Goal: Task Accomplishment & Management: Use online tool/utility

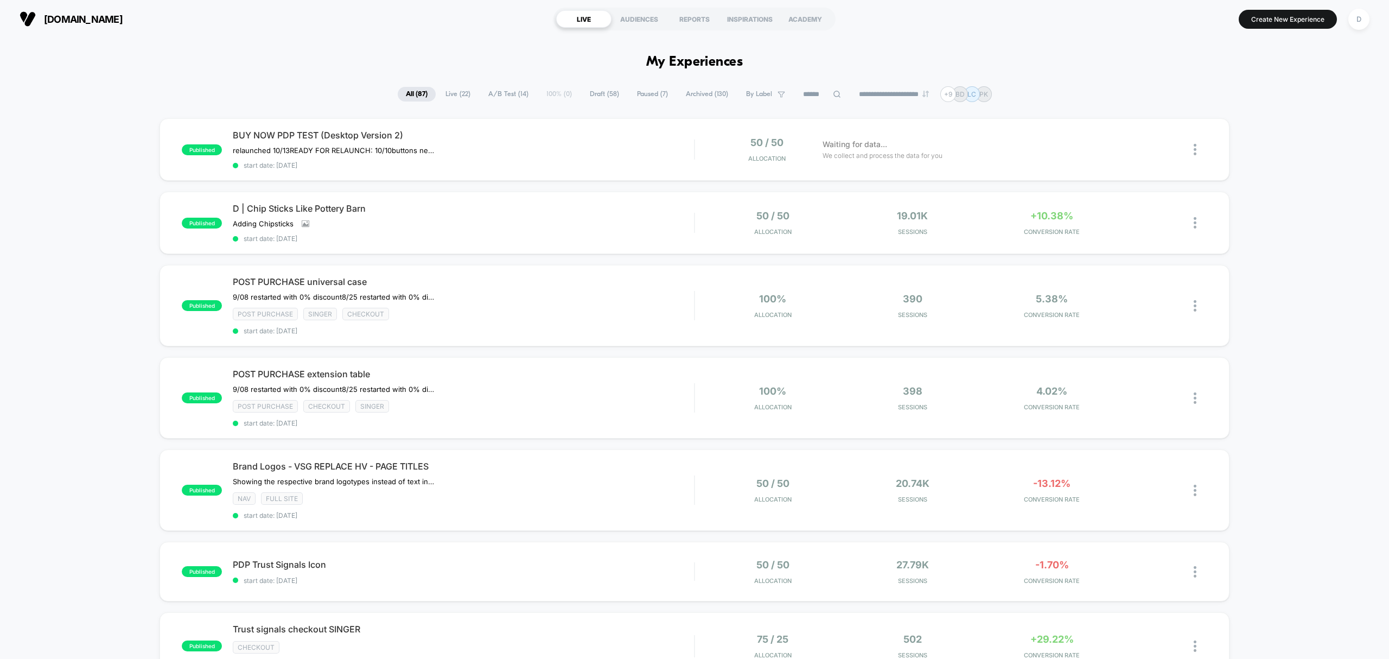
click at [819, 93] on input at bounding box center [822, 94] width 54 height 13
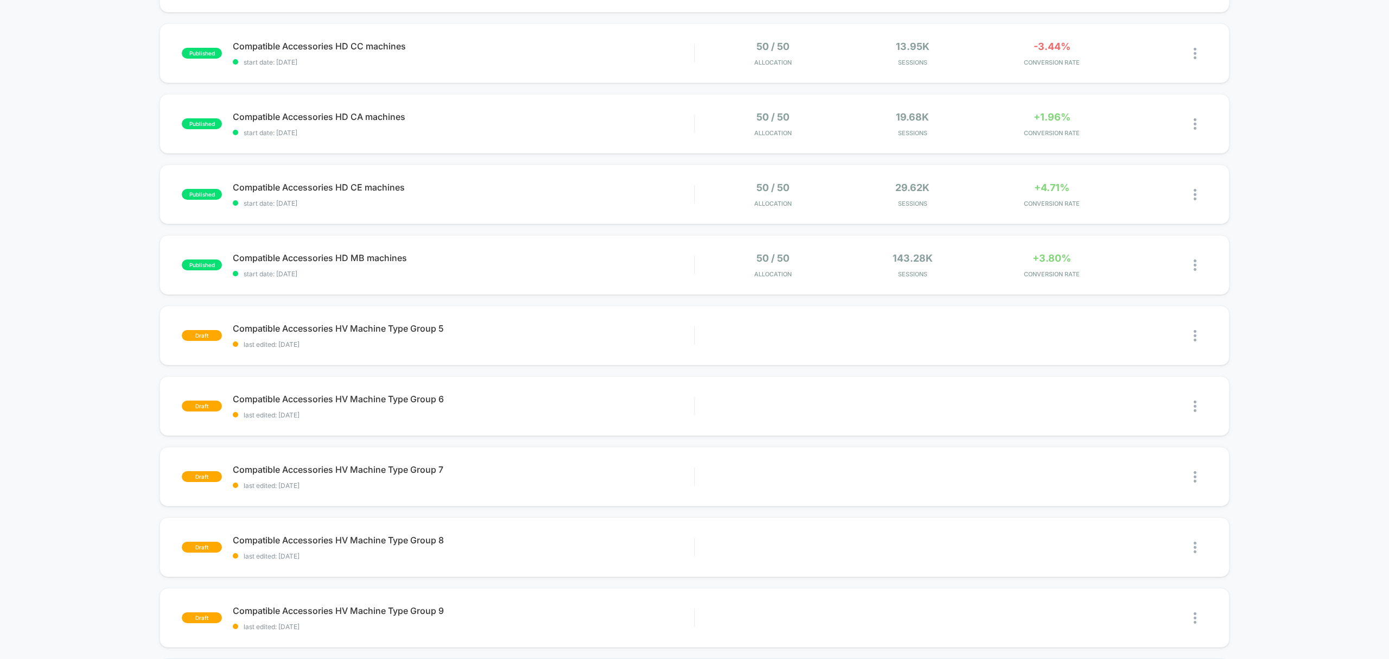
scroll to position [166, 0]
type input "******"
click at [613, 412] on span "last edited: [DATE]" at bounding box center [463, 414] width 461 height 8
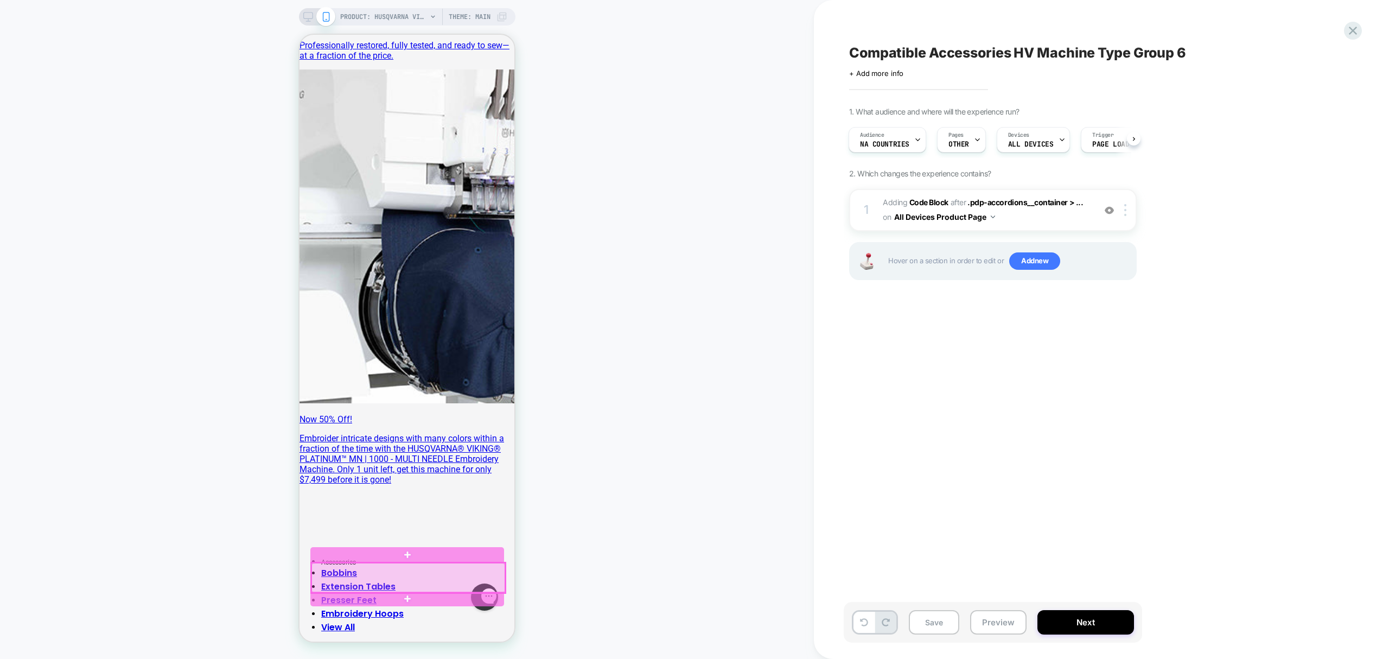
scroll to position [956, 0]
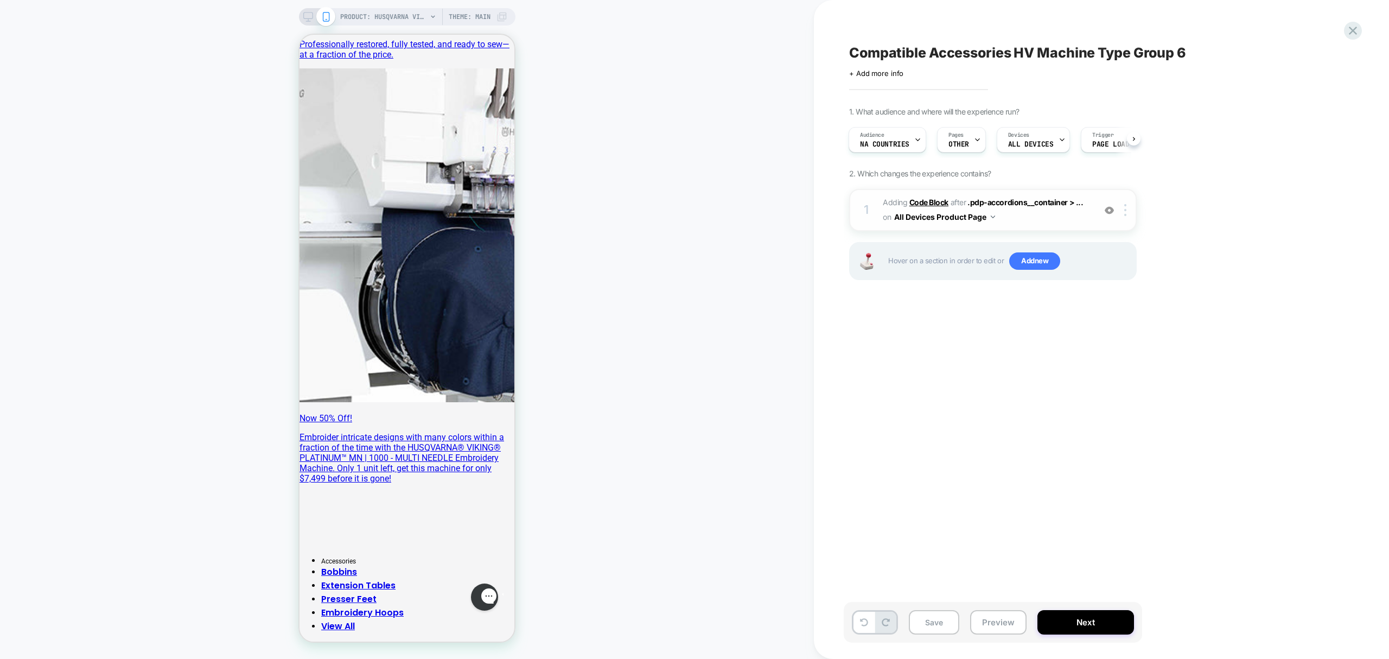
click at [922, 202] on b "Code Block" at bounding box center [928, 201] width 39 height 9
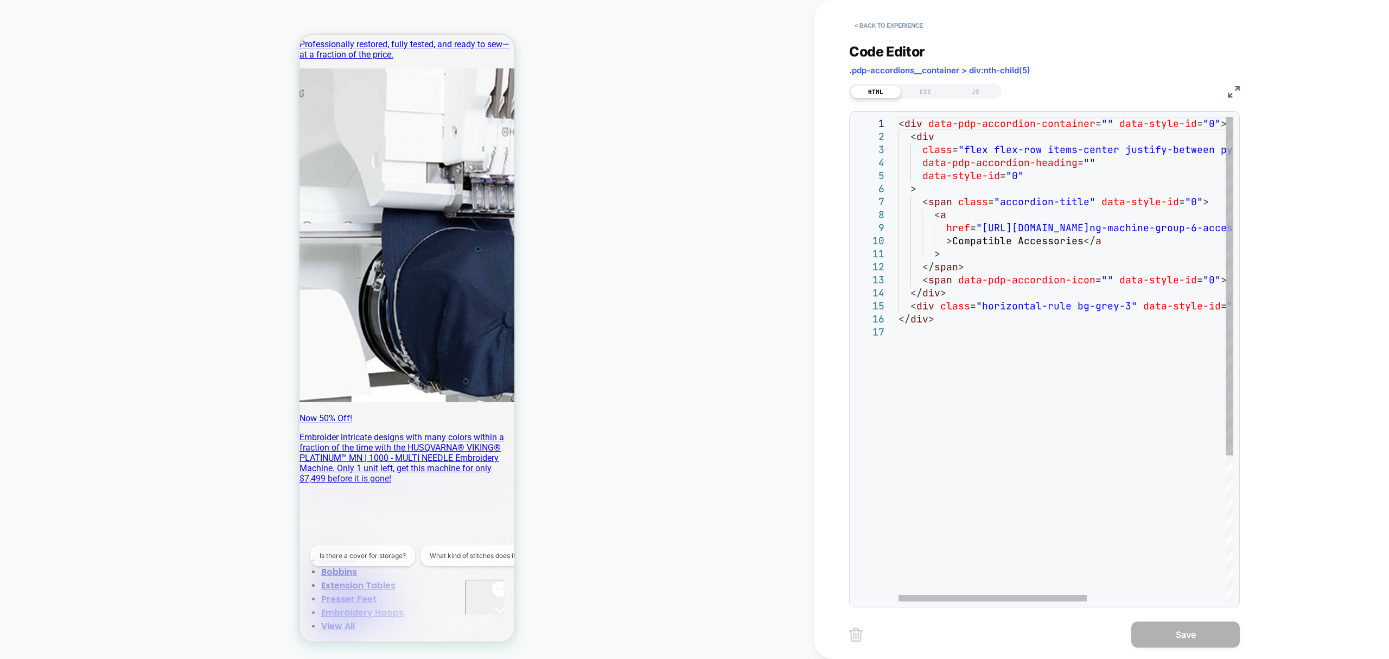
scroll to position [0, 0]
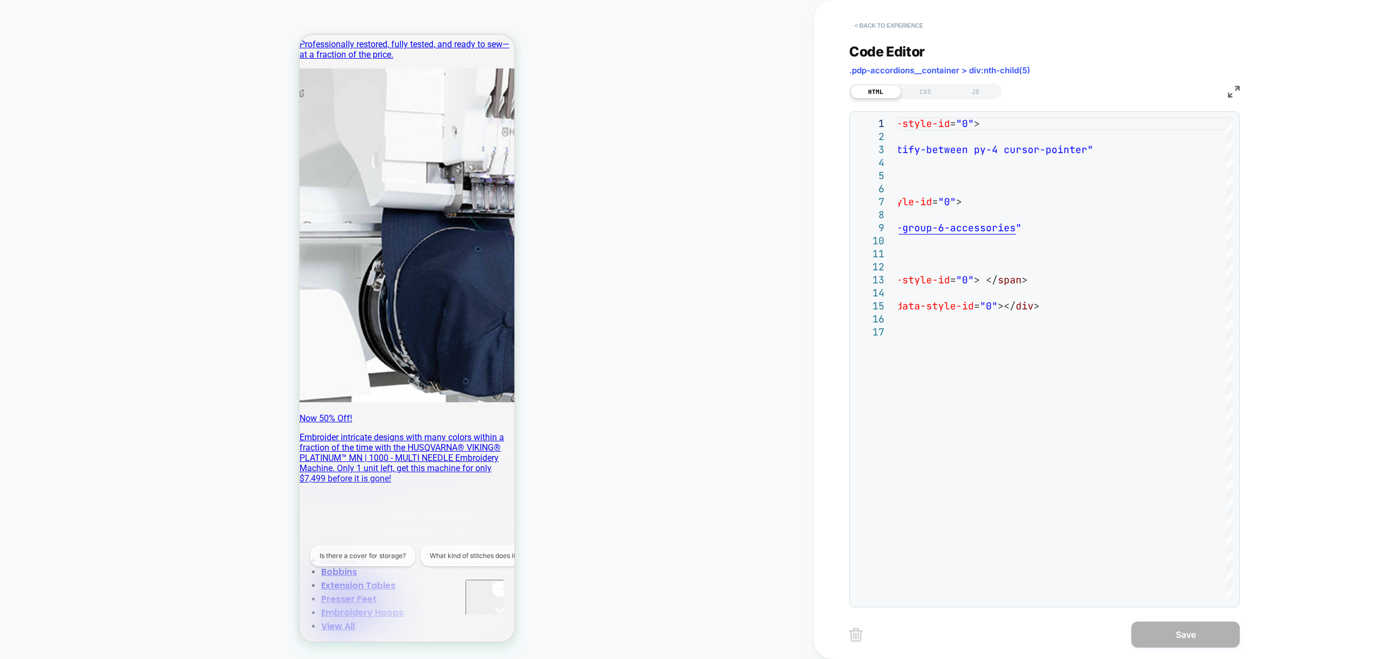
click at [876, 27] on button "< Back to experience" at bounding box center [888, 25] width 79 height 17
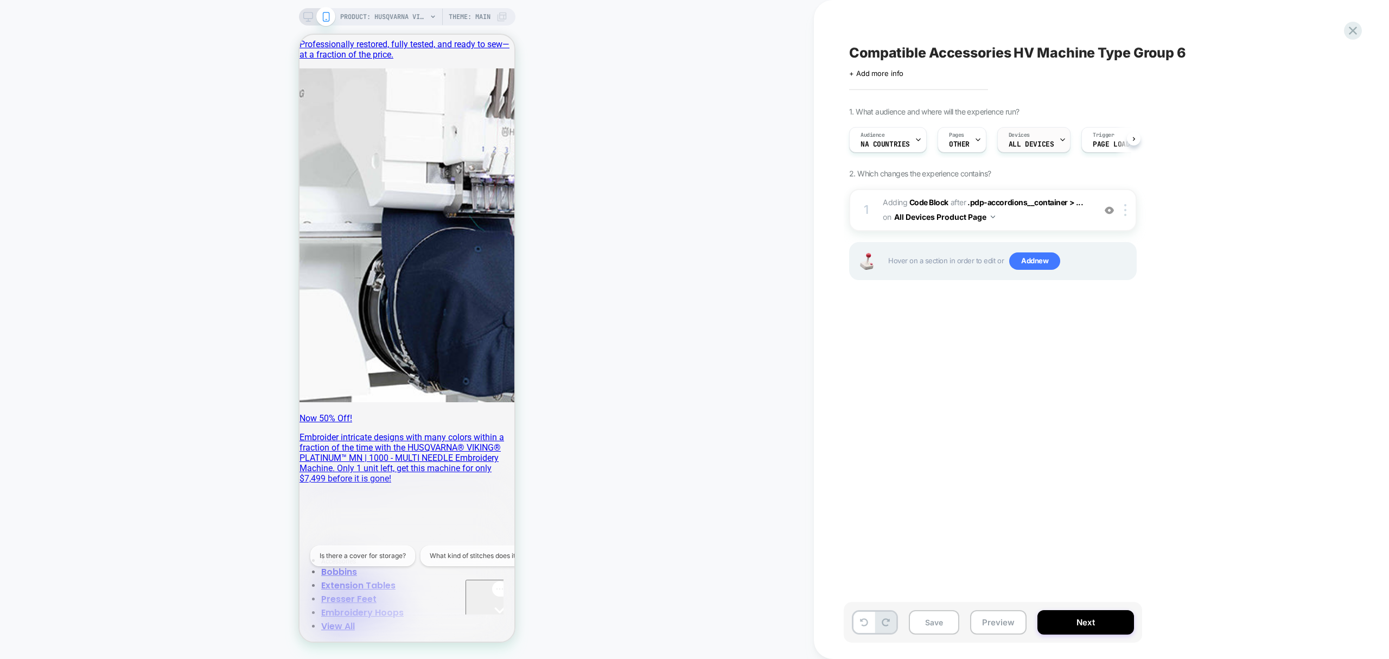
scroll to position [0, 1]
drag, startPoint x: 876, startPoint y: 27, endPoint x: 951, endPoint y: 146, distance: 141.4
click at [951, 146] on div "Compatible Accessories HV Machine Type Group 6 Click to edit experience details…" at bounding box center [1047, 329] width 407 height 637
click at [970, 139] on div "Pages OTHER" at bounding box center [959, 139] width 42 height 24
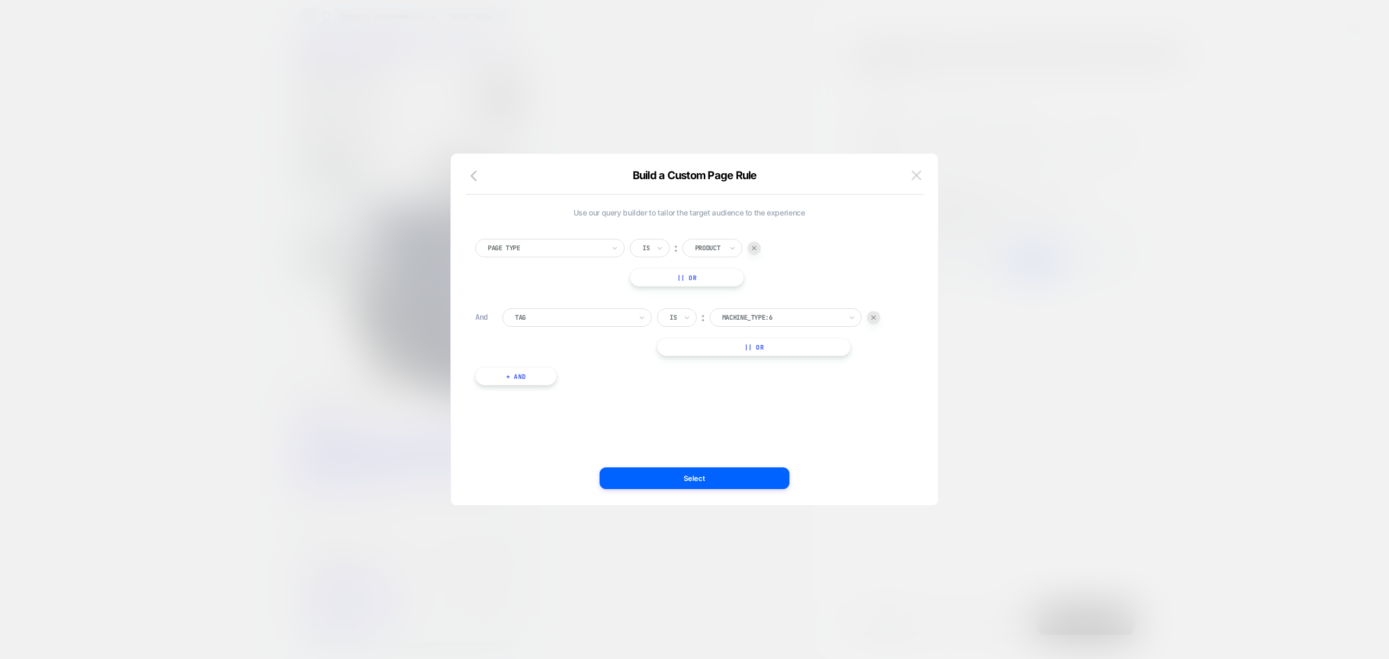
click at [912, 176] on img at bounding box center [916, 174] width 10 height 9
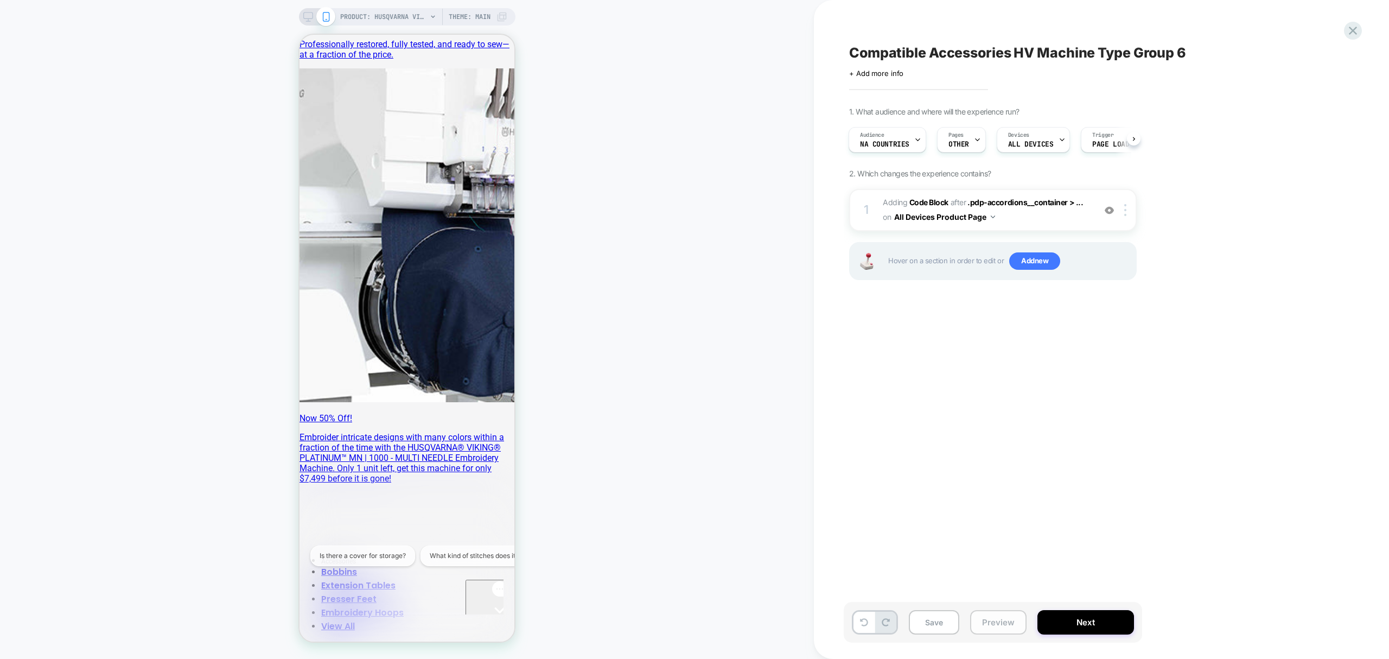
click at [994, 620] on button "Preview" at bounding box center [998, 622] width 56 height 24
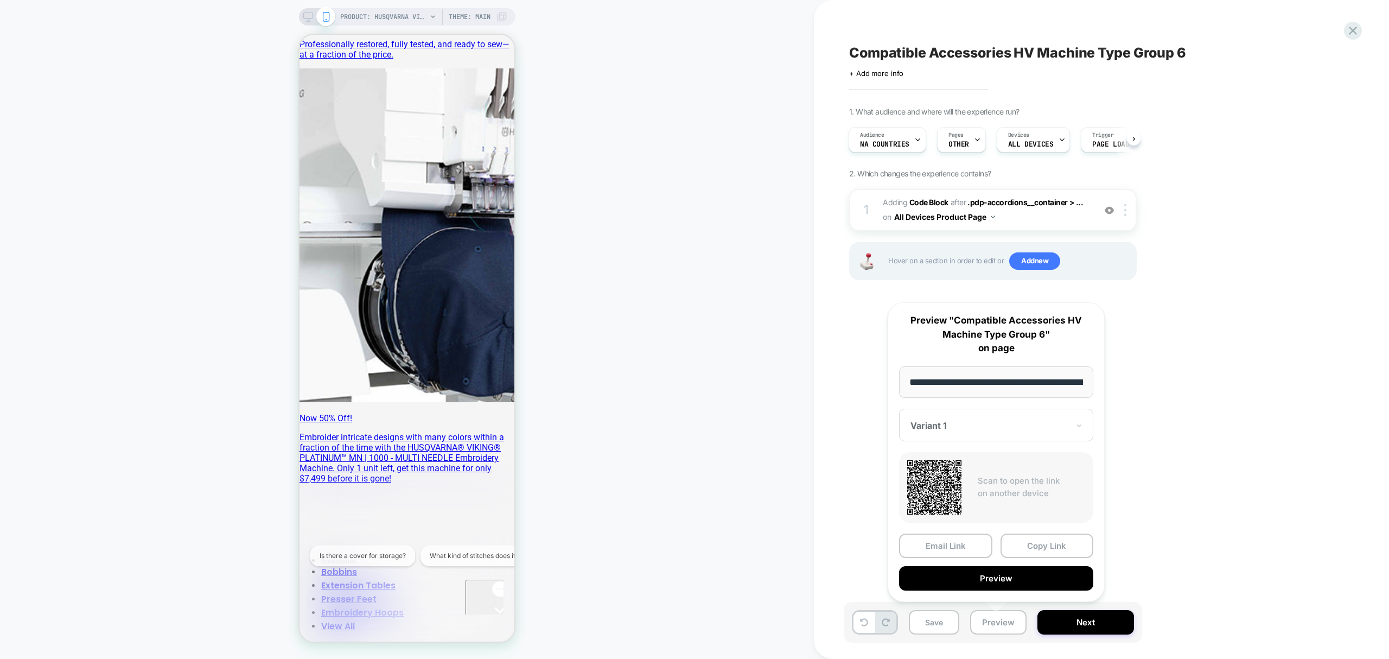
scroll to position [0, 240]
click at [1047, 541] on button "Copy Link" at bounding box center [1046, 545] width 93 height 24
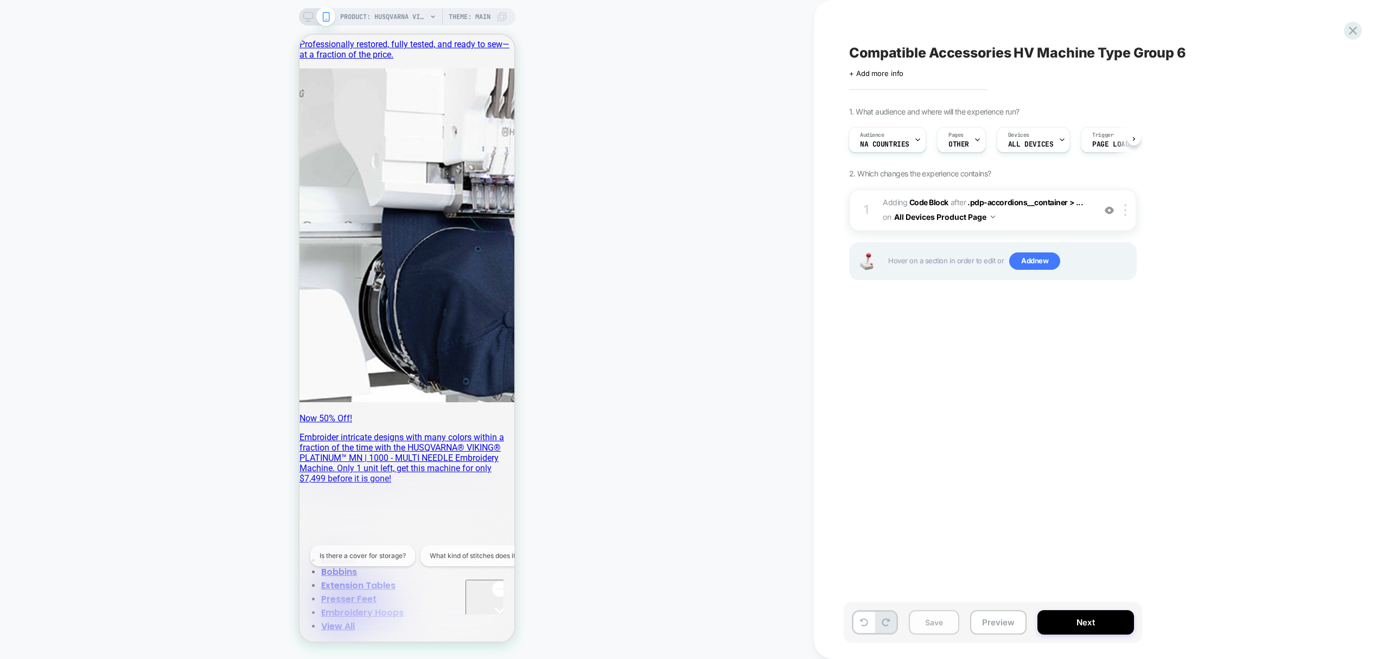
click at [928, 623] on button "Save" at bounding box center [934, 622] width 50 height 24
click at [1353, 29] on icon at bounding box center [1353, 30] width 15 height 15
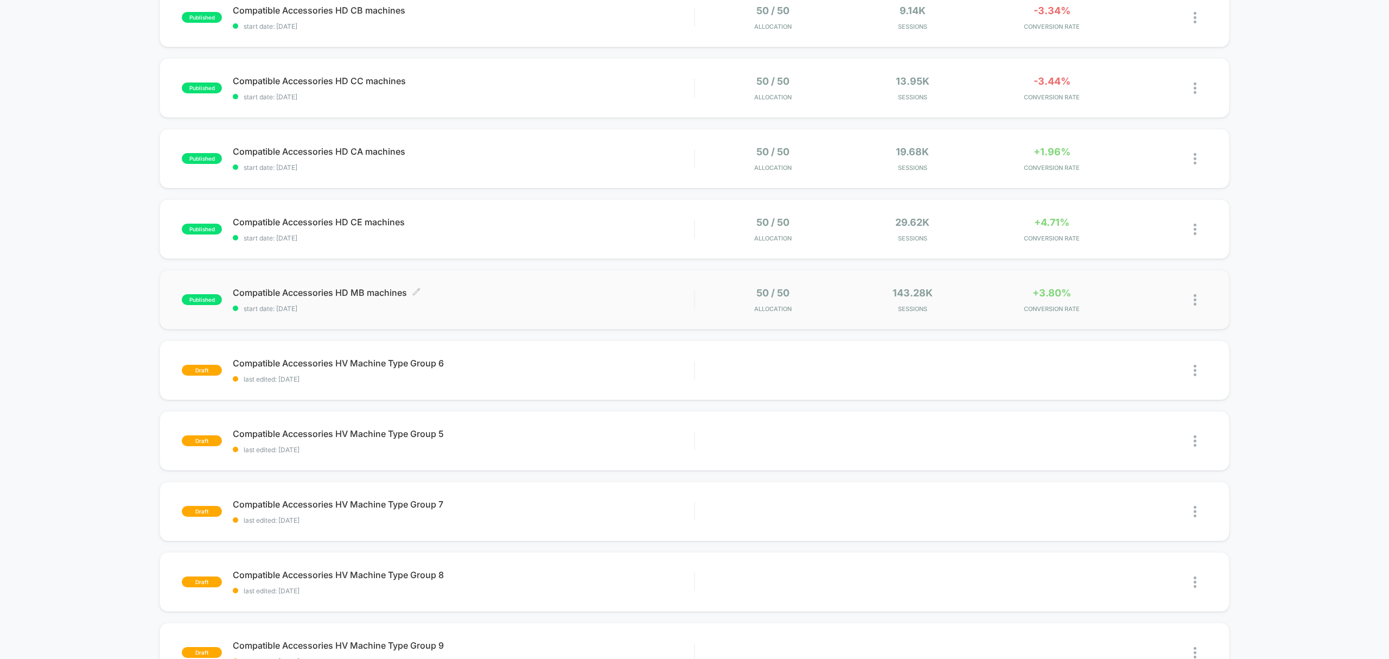
scroll to position [132, 0]
click at [521, 528] on div "draft Compatible Accessories HV Machine Type Group 7 last edited: 10/10/2025 Ed…" at bounding box center [694, 510] width 1069 height 60
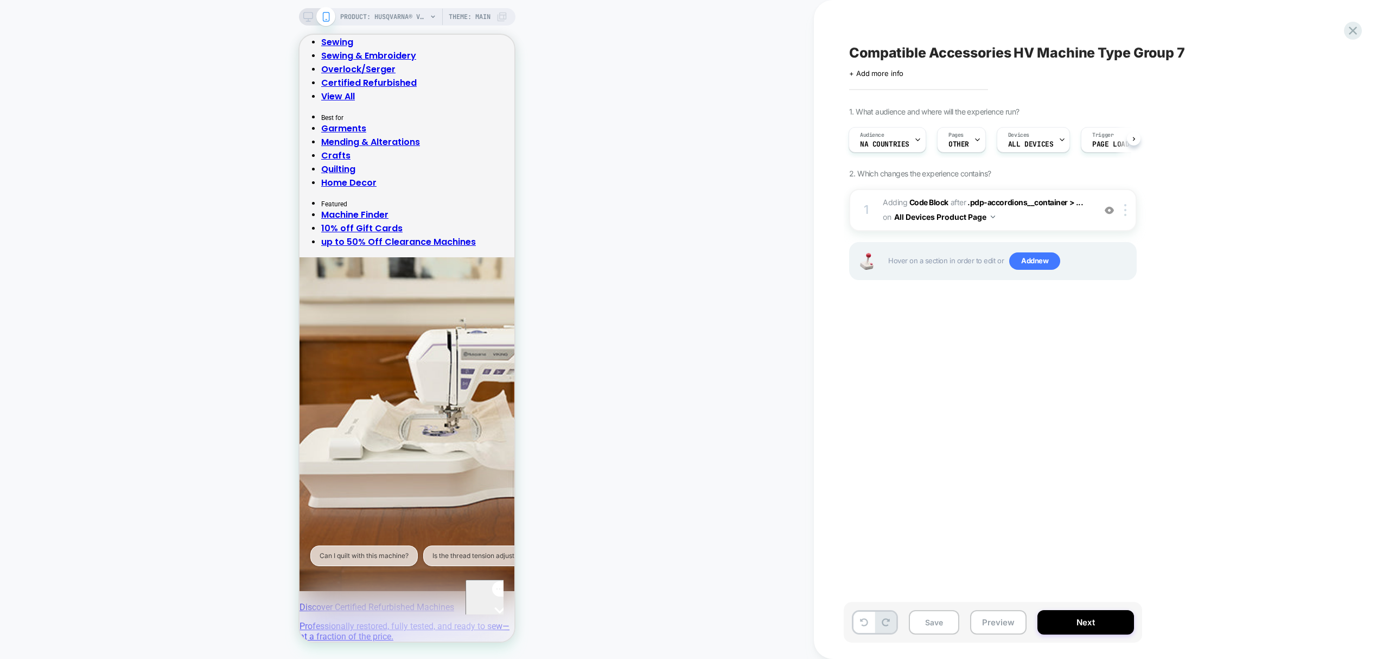
scroll to position [372, 0]
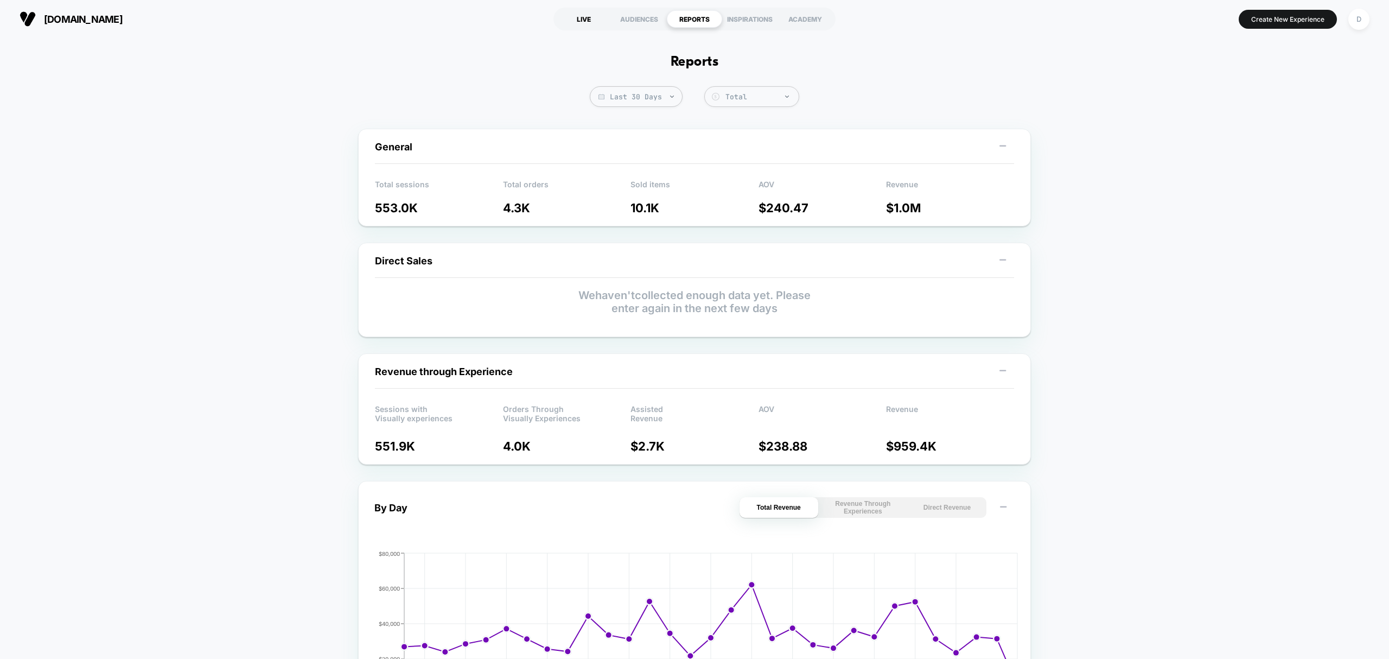
click at [586, 21] on div "LIVE" at bounding box center [583, 18] width 55 height 17
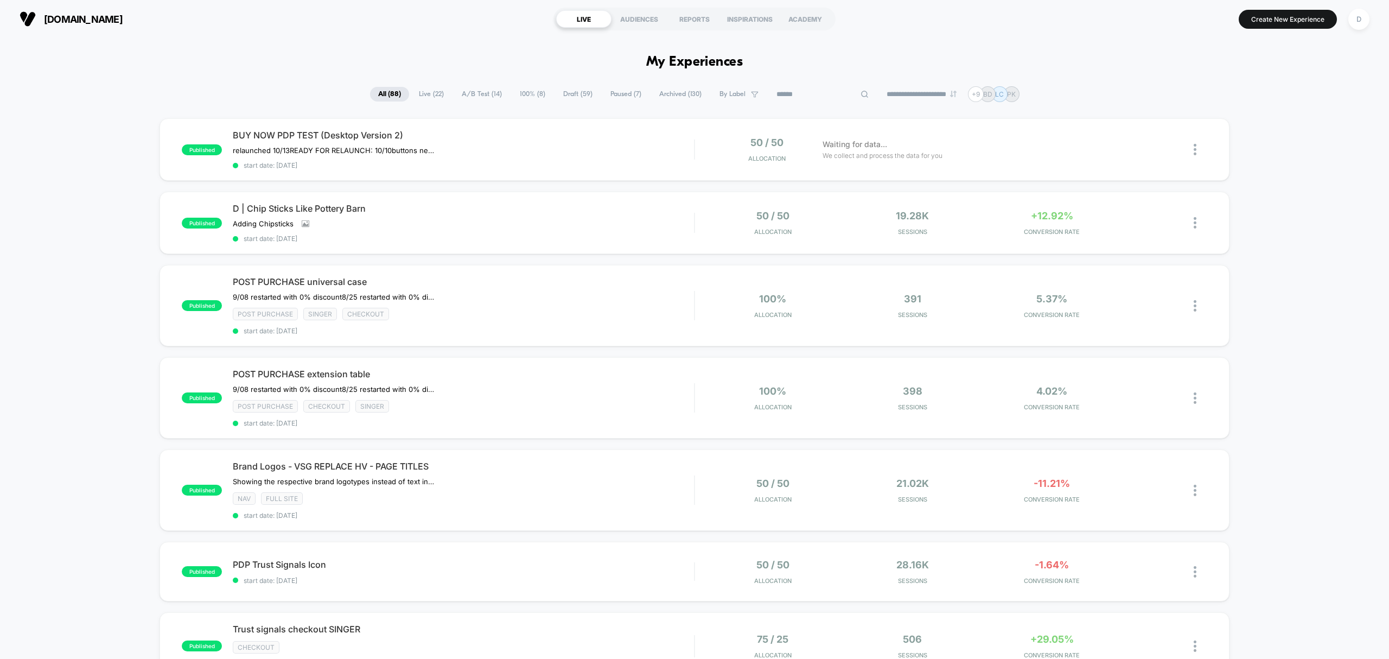
click at [816, 98] on input at bounding box center [822, 94] width 109 height 13
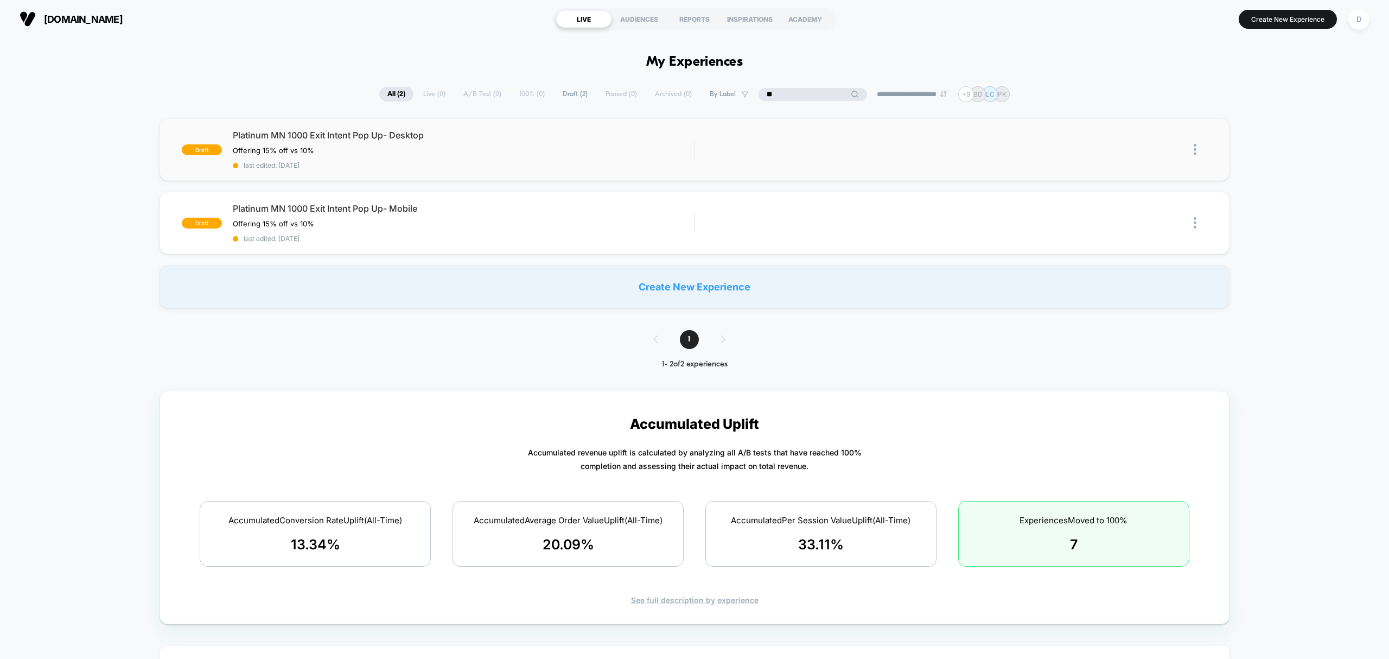
type input "**"
click at [650, 161] on span "last edited: [DATE]" at bounding box center [463, 165] width 461 height 8
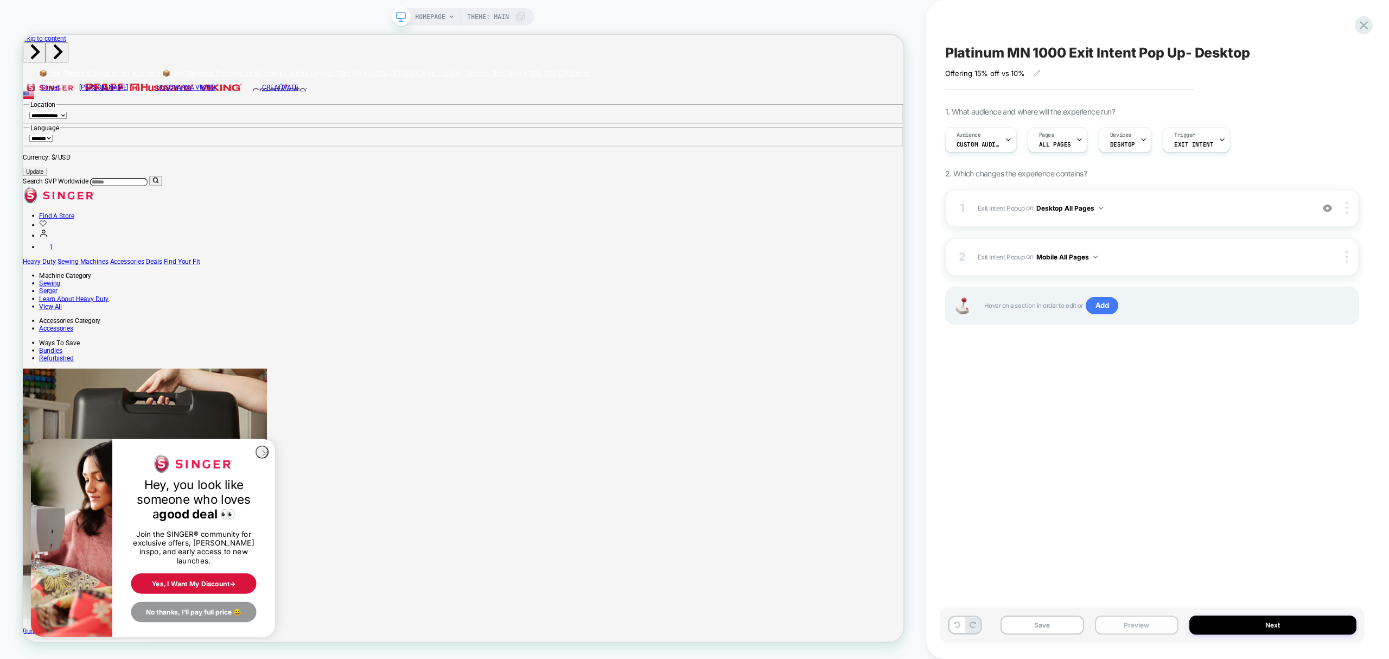
click at [1132, 621] on button "Preview" at bounding box center [1137, 624] width 84 height 19
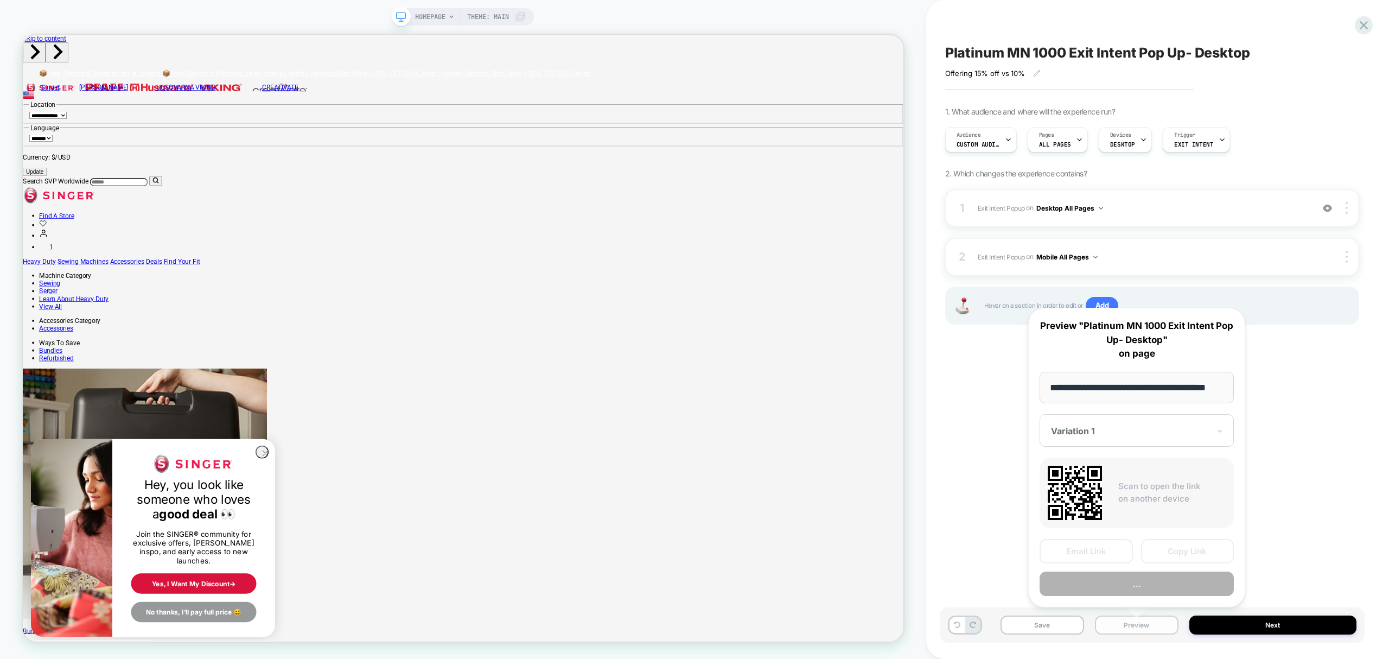
scroll to position [0, 20]
click at [1185, 554] on button "Copy Link" at bounding box center [1187, 551] width 93 height 24
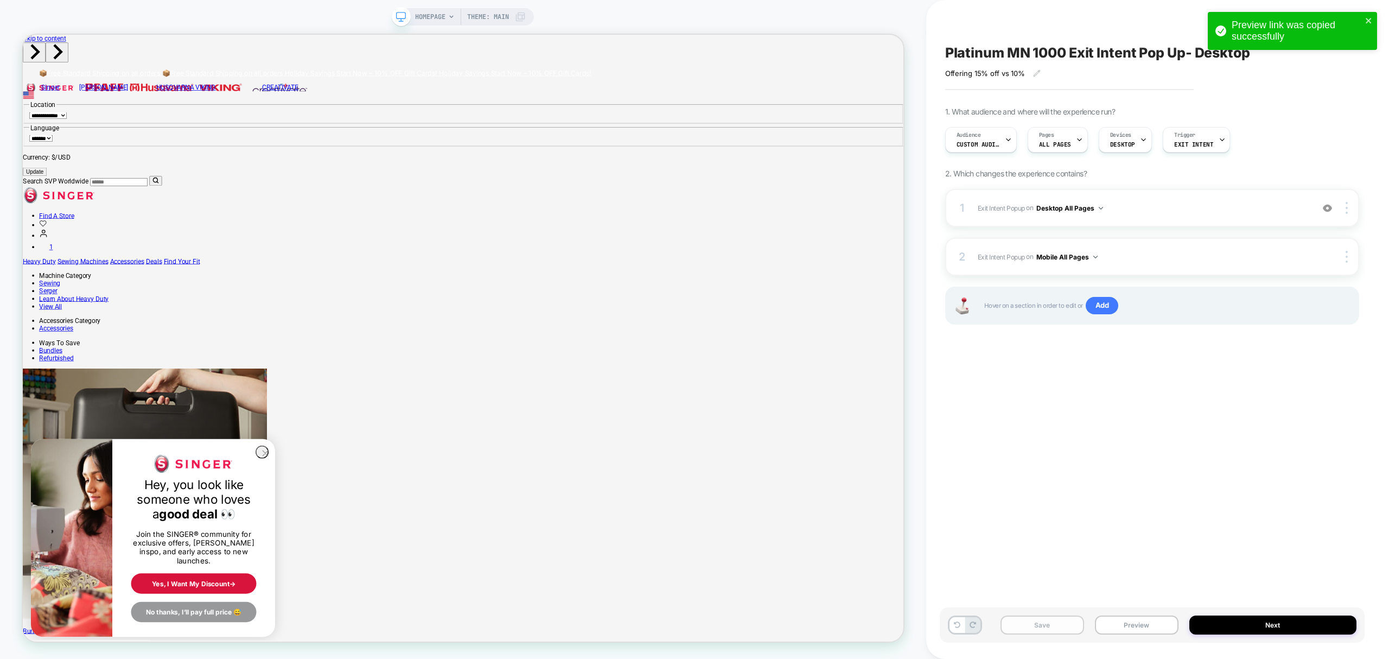
click at [1055, 628] on button "Save" at bounding box center [1042, 624] width 84 height 19
click at [1361, 26] on icon at bounding box center [1363, 25] width 15 height 15
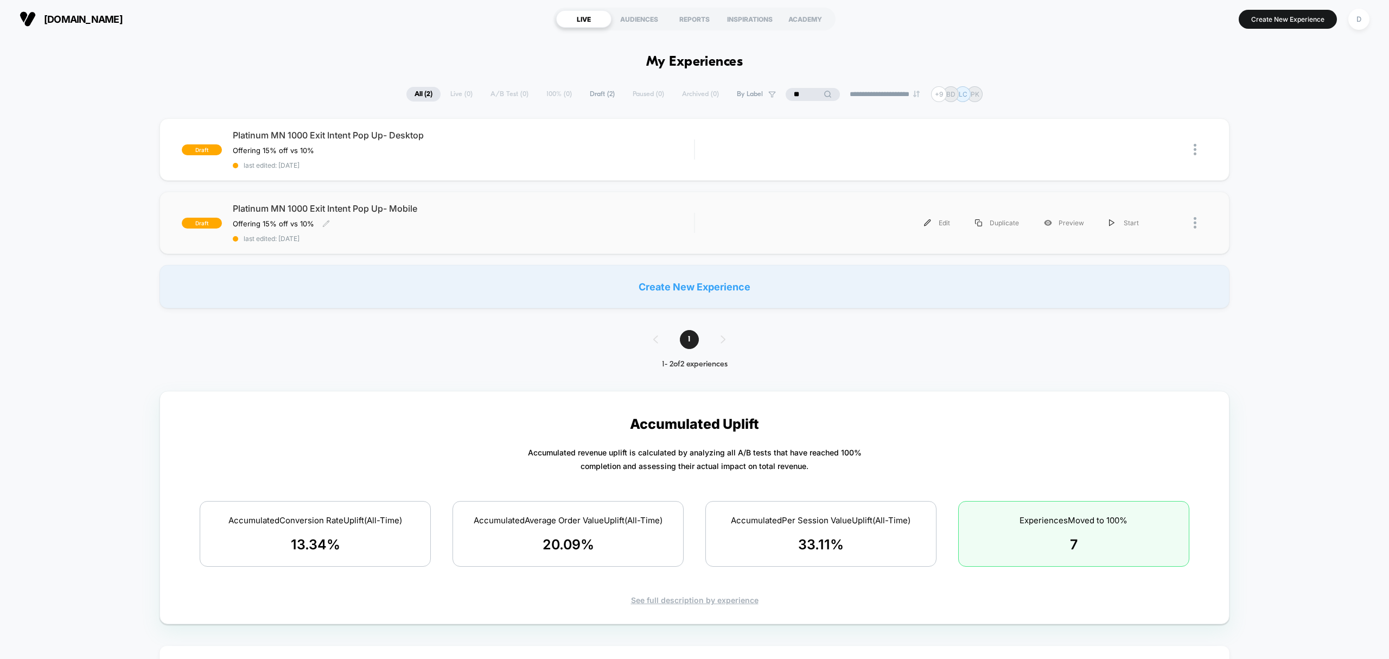
click at [455, 235] on span "last edited: [DATE]" at bounding box center [463, 238] width 461 height 8
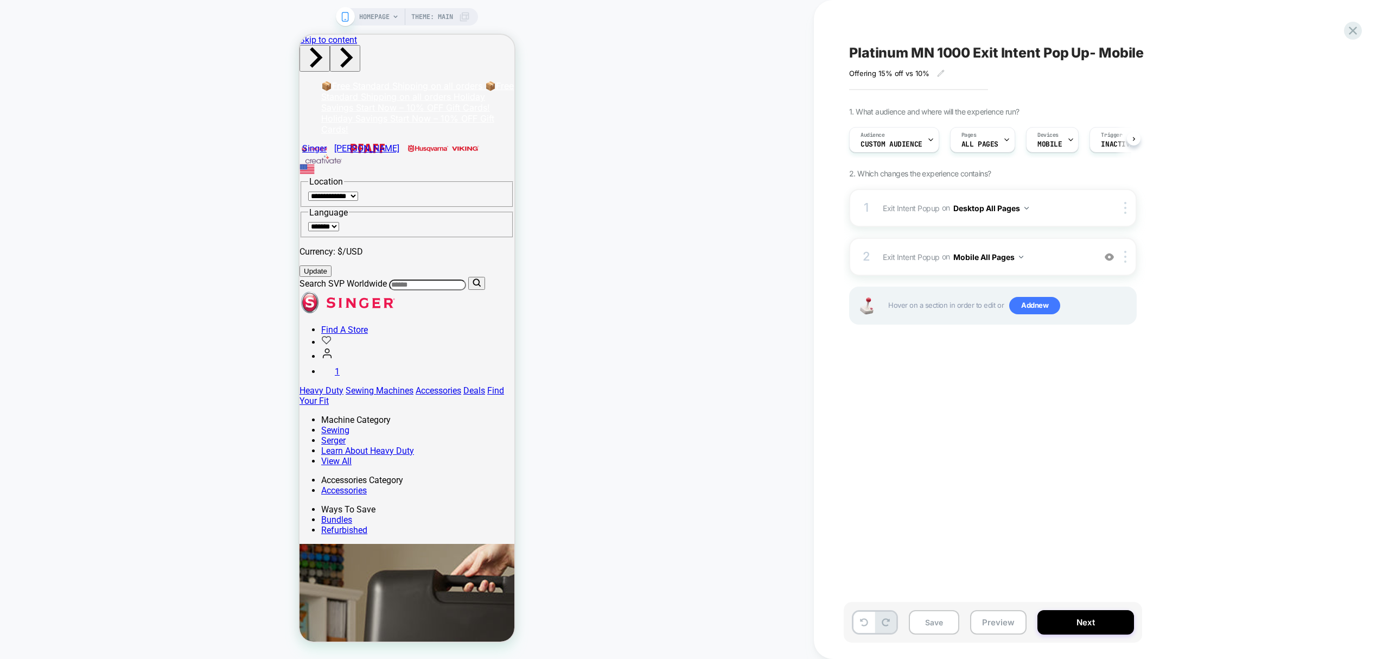
scroll to position [0, 1]
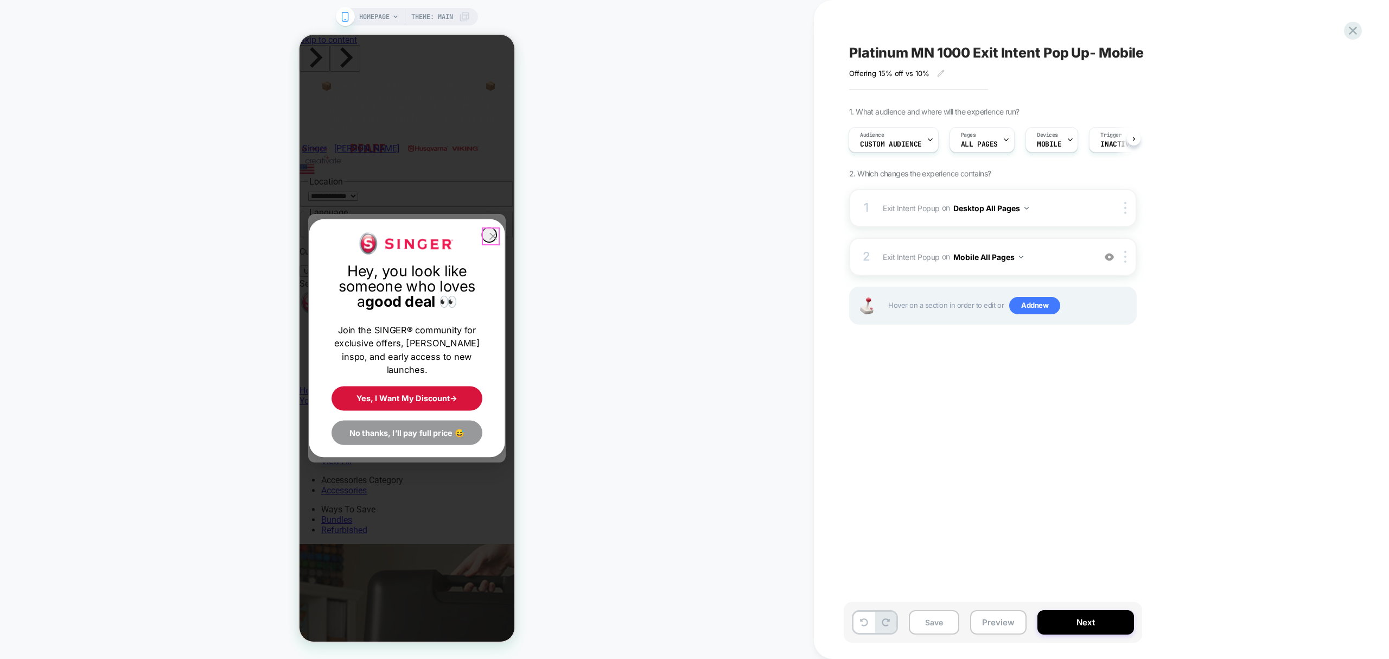
click at [492, 238] on circle "Close dialog" at bounding box center [493, 236] width 15 height 15
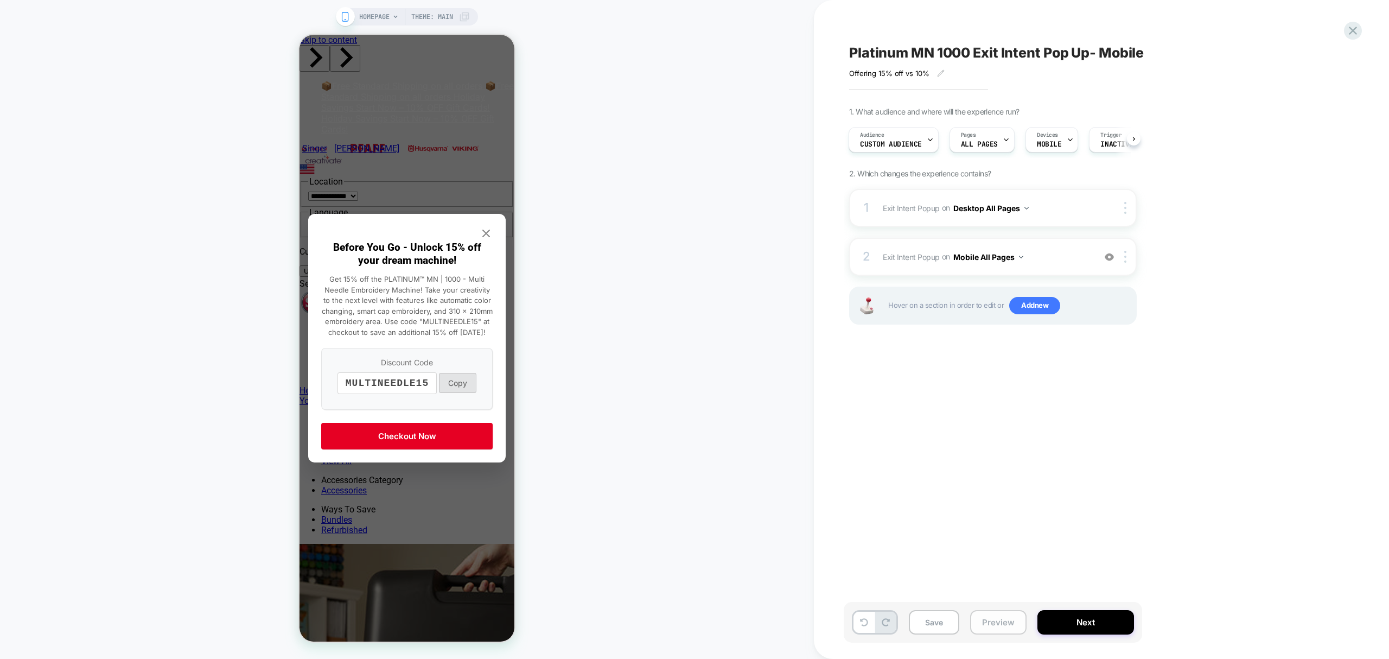
click at [981, 626] on button "Preview" at bounding box center [998, 622] width 56 height 24
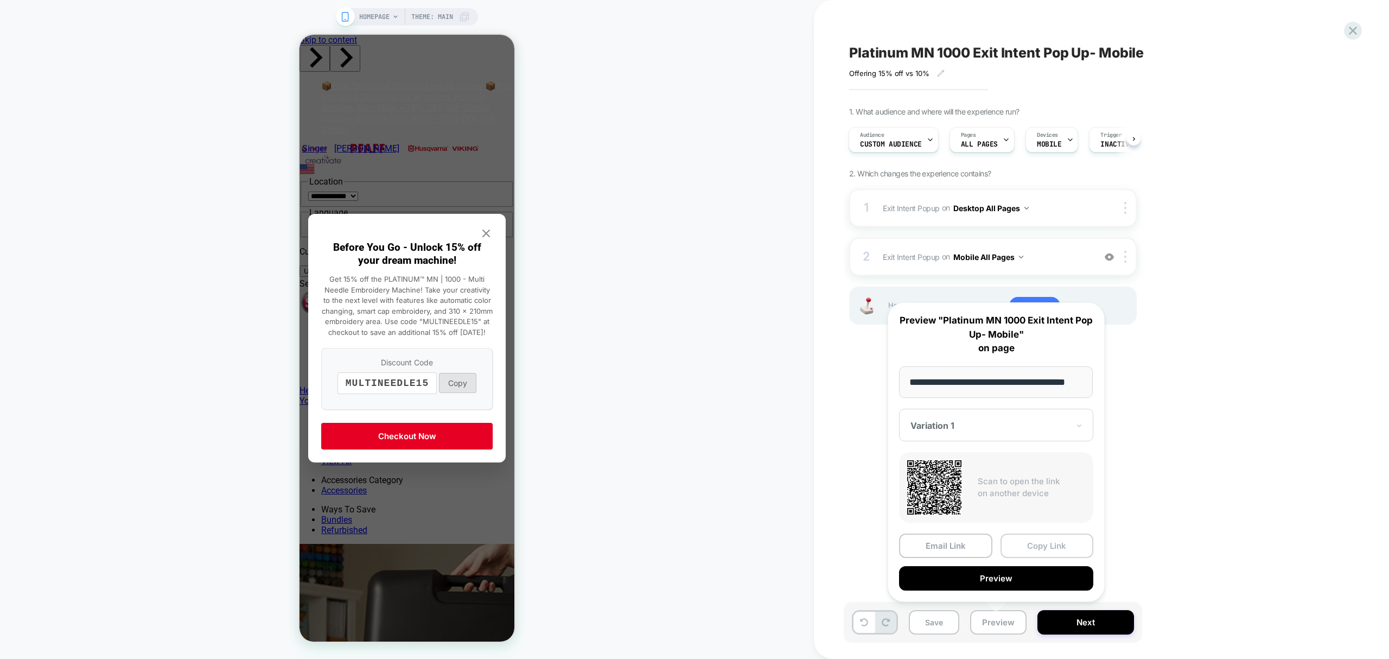
scroll to position [0, 0]
click at [1049, 545] on button "Copy Link" at bounding box center [1046, 545] width 93 height 24
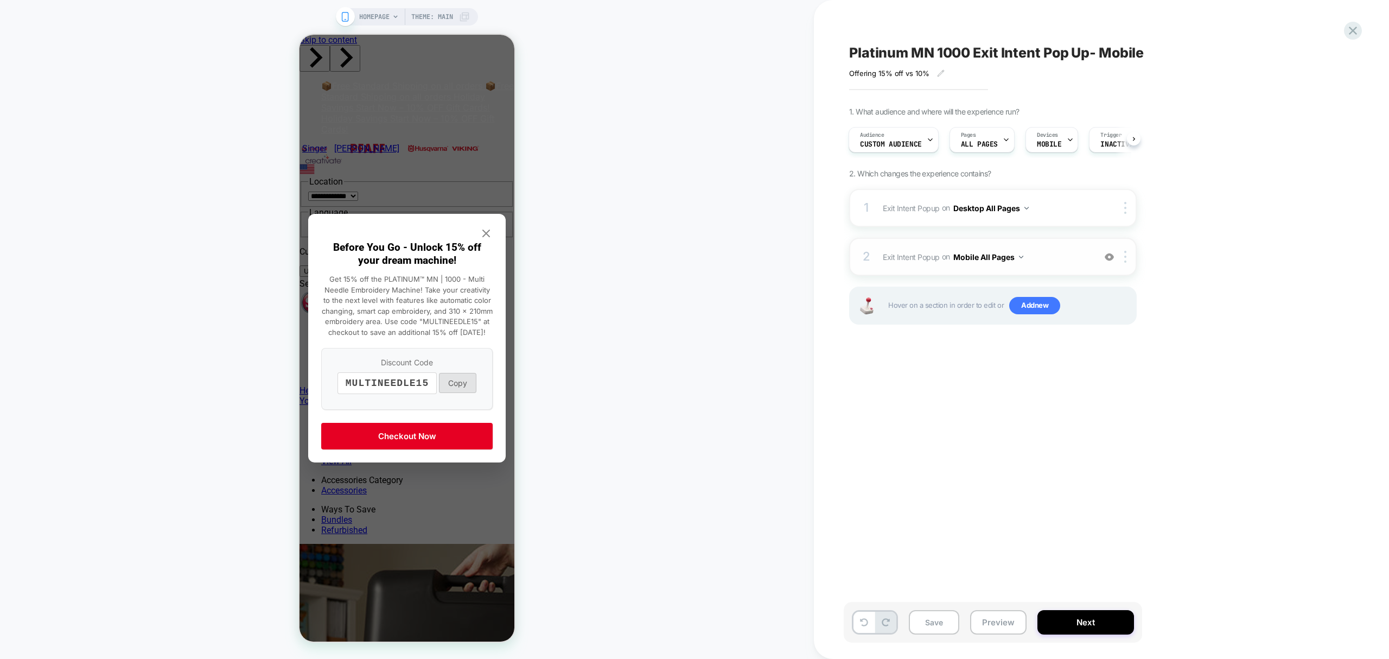
click at [994, 250] on button "Mobile All Pages" at bounding box center [988, 257] width 70 height 16
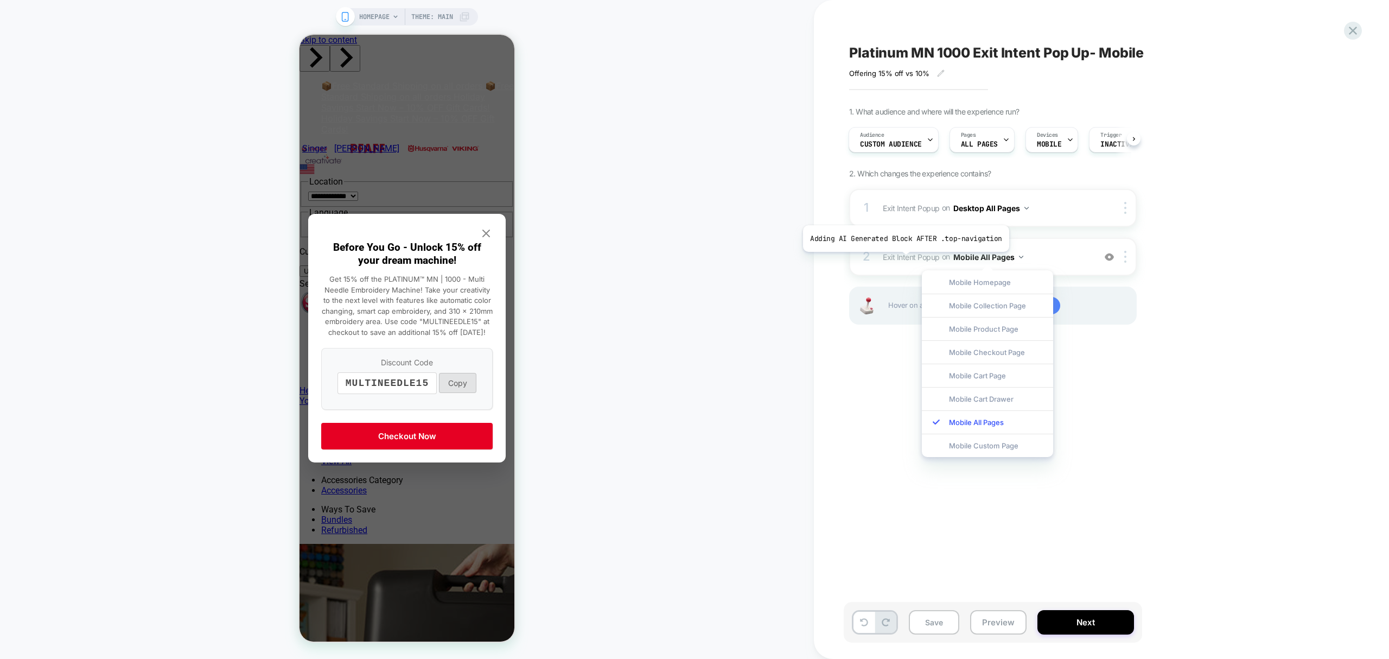
click at [904, 250] on span "Exit Intent Popup Adding AI Generated Block AFTER .top-navigation on Mobile All…" at bounding box center [986, 257] width 207 height 16
click at [847, 463] on div "Platinum MN 1000 Exit Intent Pop Up- Mobile Offering 15% off vs 10% Click to ed…" at bounding box center [1052, 329] width 477 height 659
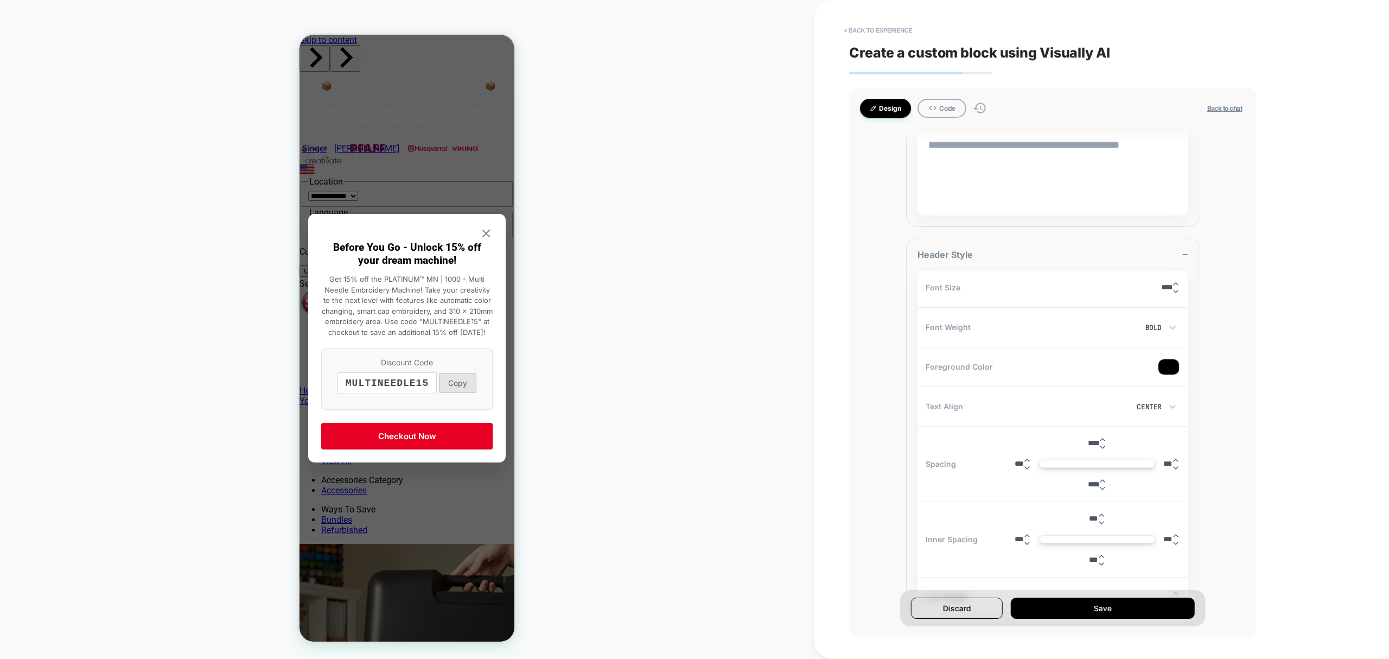
type textarea "*"
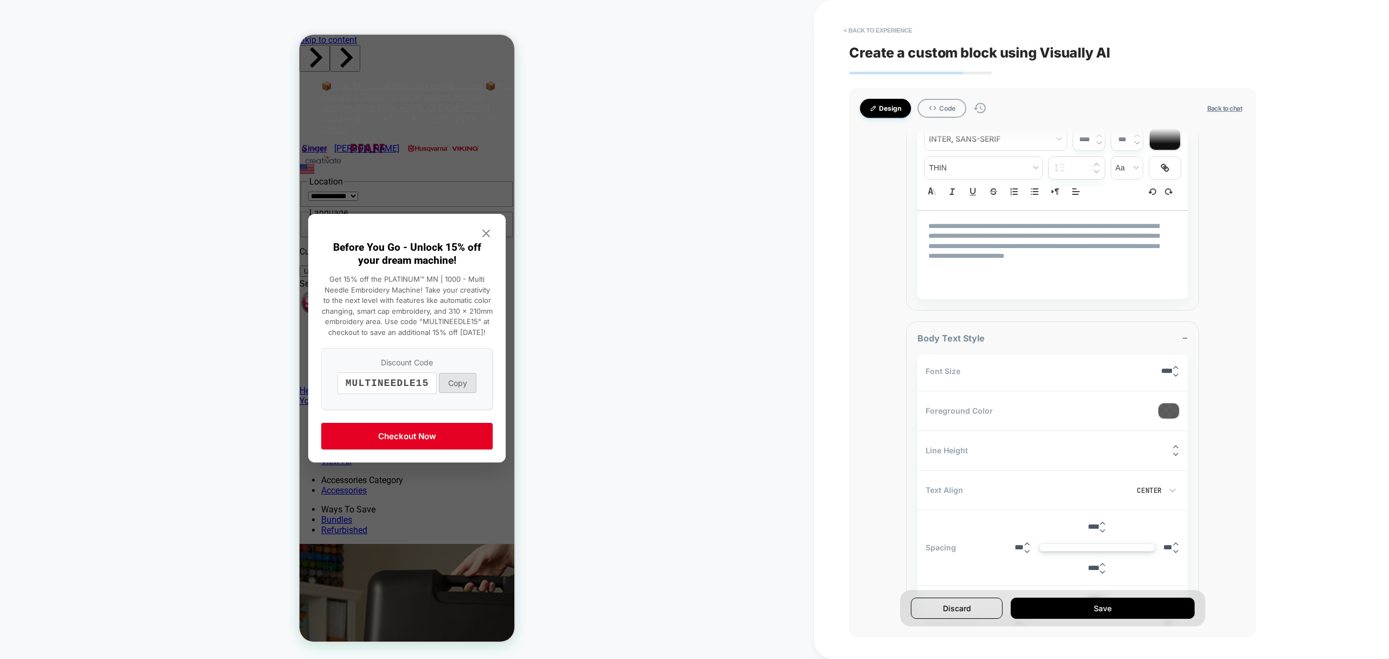
scroll to position [1020, 0]
click at [859, 26] on button "< Back to experience" at bounding box center [877, 30] width 79 height 17
click at [851, 93] on button "Discard" at bounding box center [848, 94] width 54 height 17
click at [893, 31] on button "< Back to experience" at bounding box center [877, 30] width 79 height 17
click at [906, 94] on button "Yes" at bounding box center [908, 94] width 54 height 17
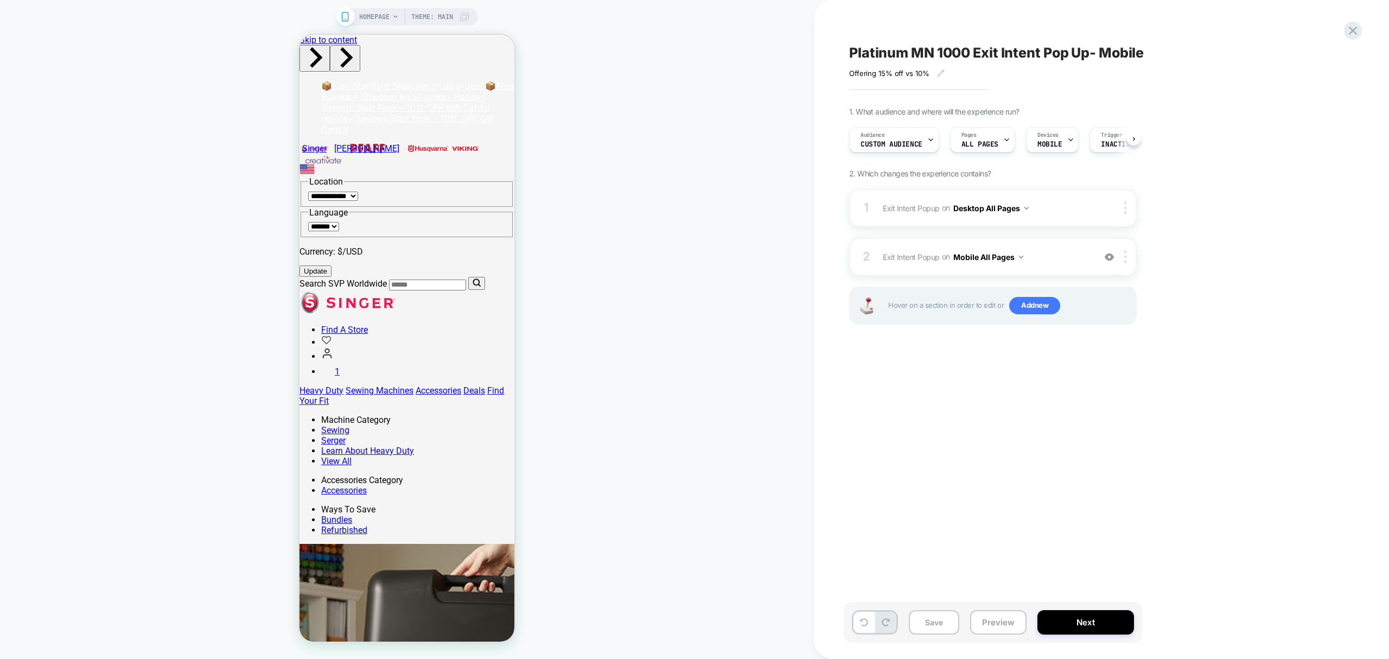
scroll to position [0, 1]
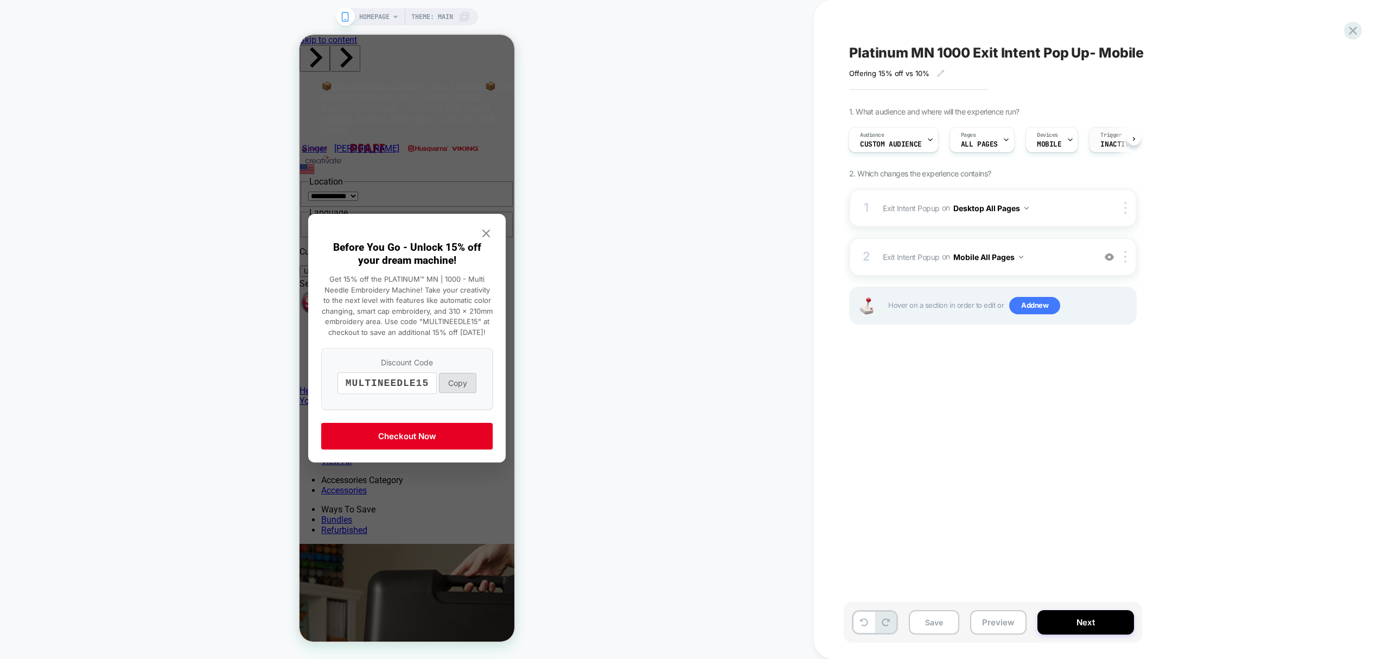
click at [1105, 145] on span "Inactivity 2 Seconds" at bounding box center [1138, 145] width 76 height 8
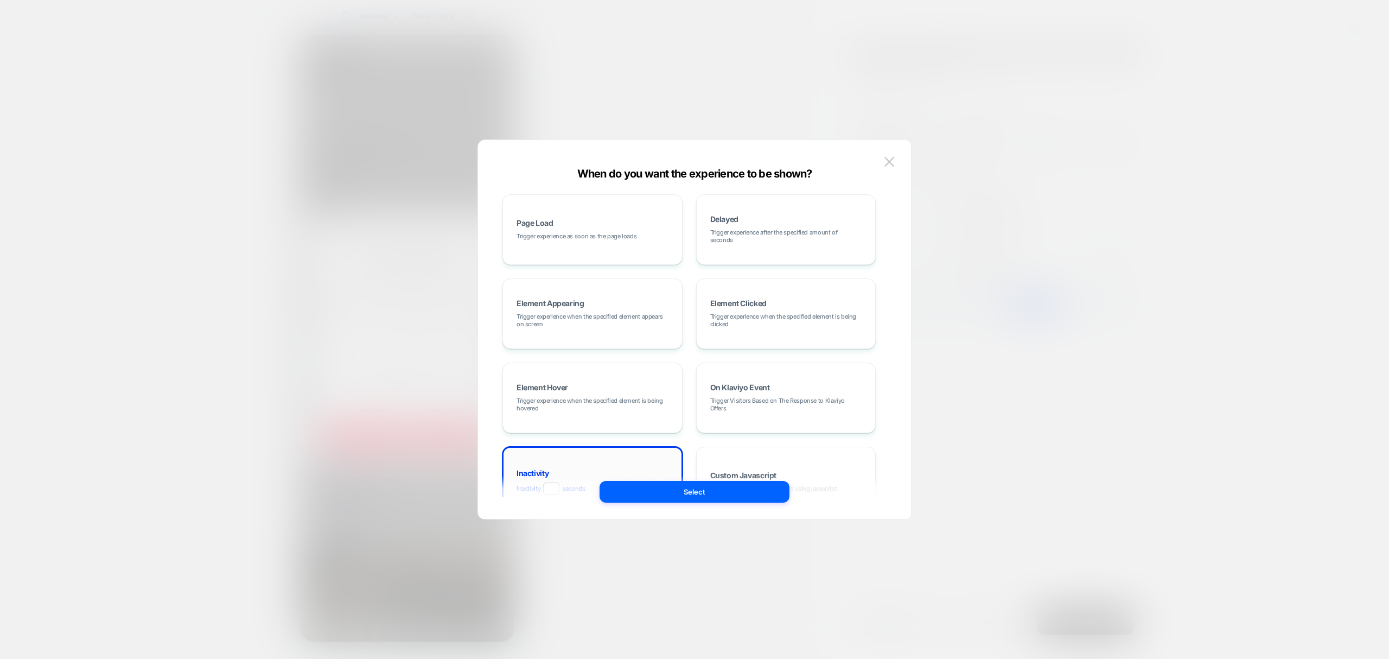
scroll to position [53, 0]
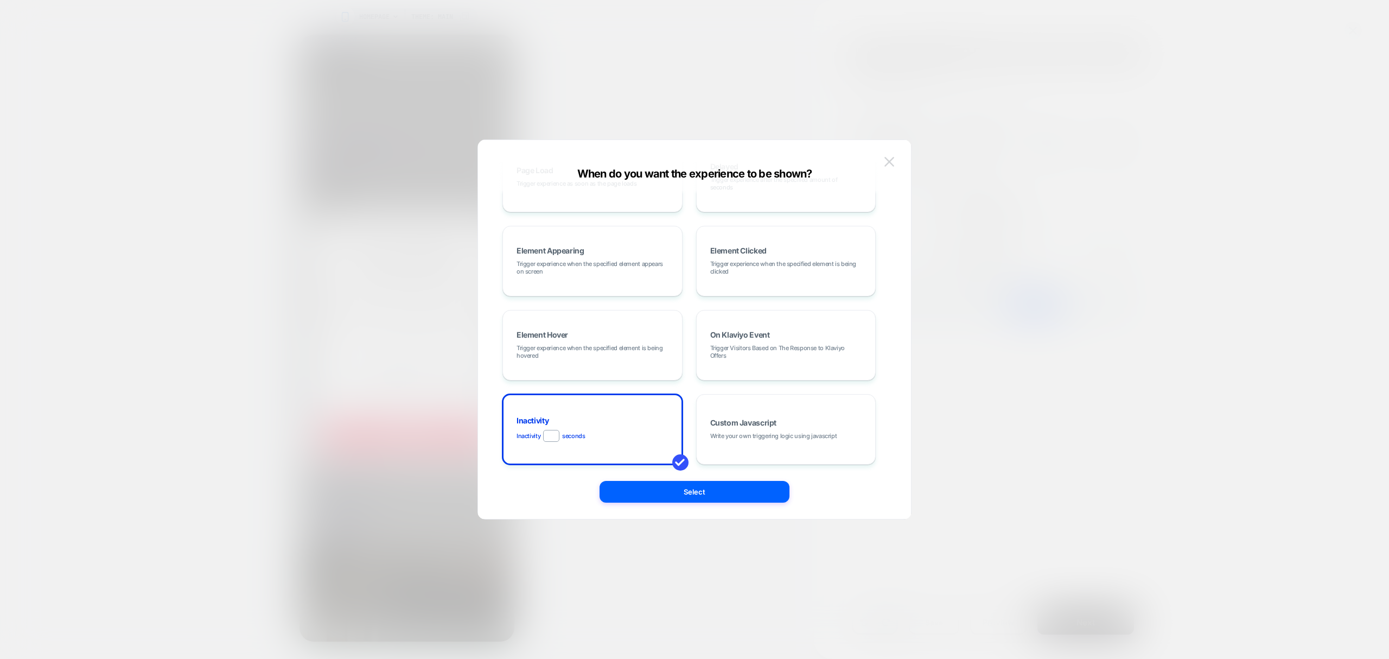
click at [890, 155] on button at bounding box center [889, 162] width 16 height 16
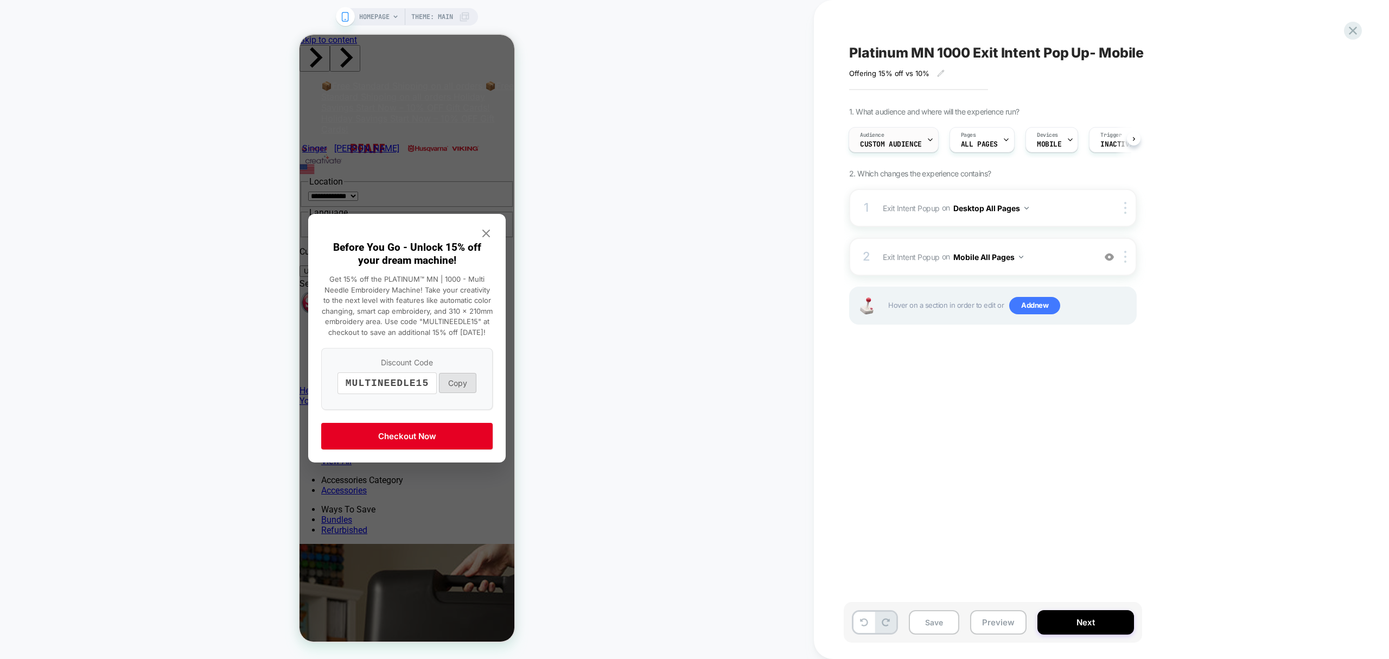
click at [903, 142] on span "Custom Audience" at bounding box center [891, 145] width 62 height 8
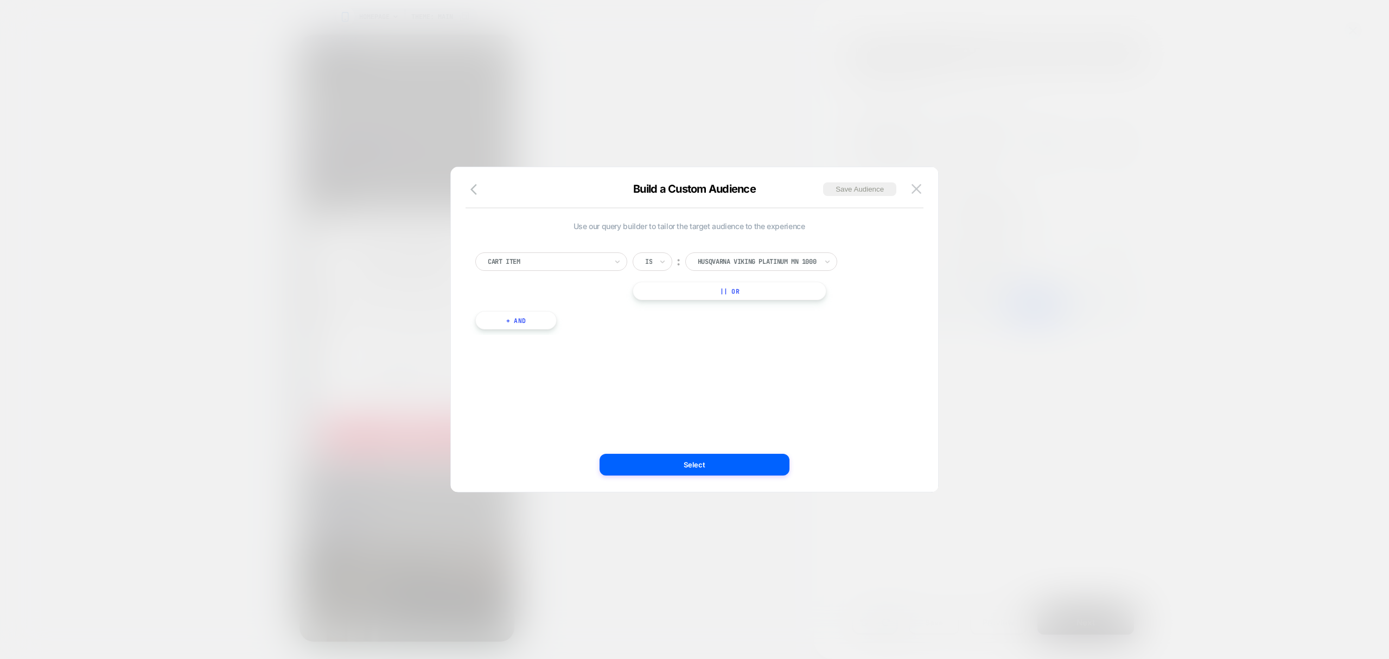
click at [47, 175] on div at bounding box center [694, 329] width 1389 height 659
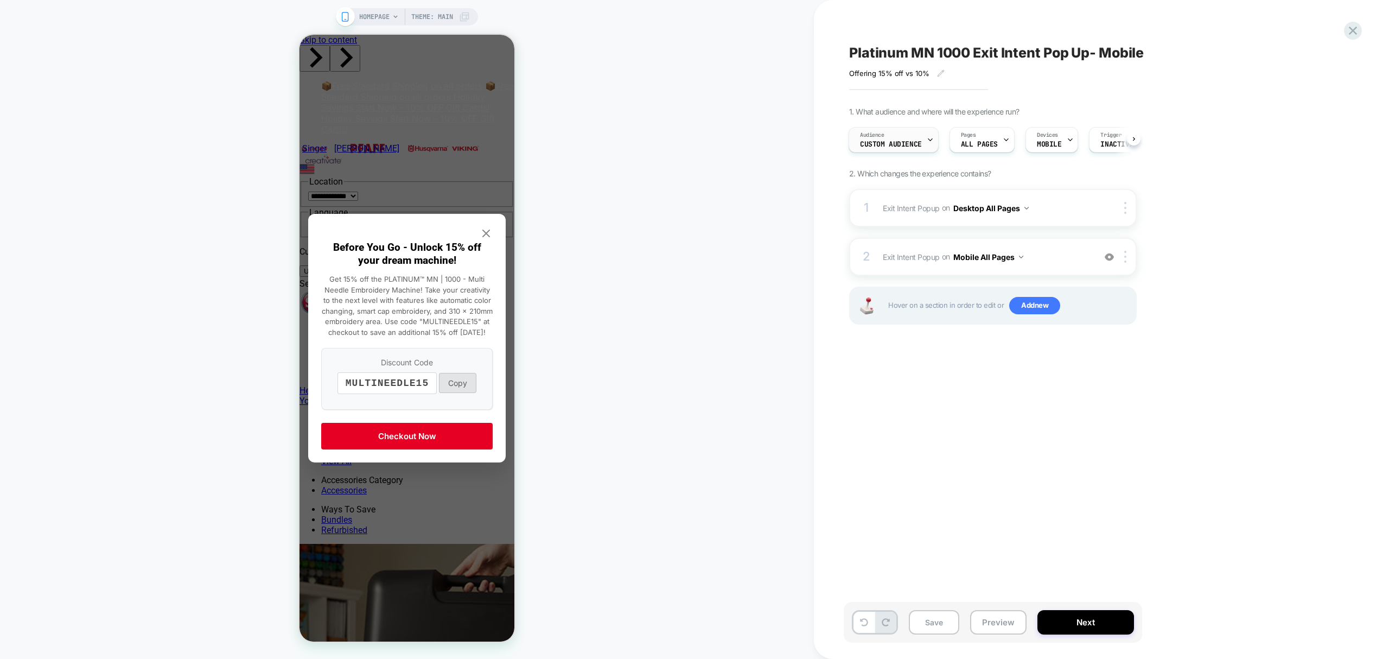
click at [914, 139] on div "Audience Custom Audience" at bounding box center [891, 139] width 84 height 24
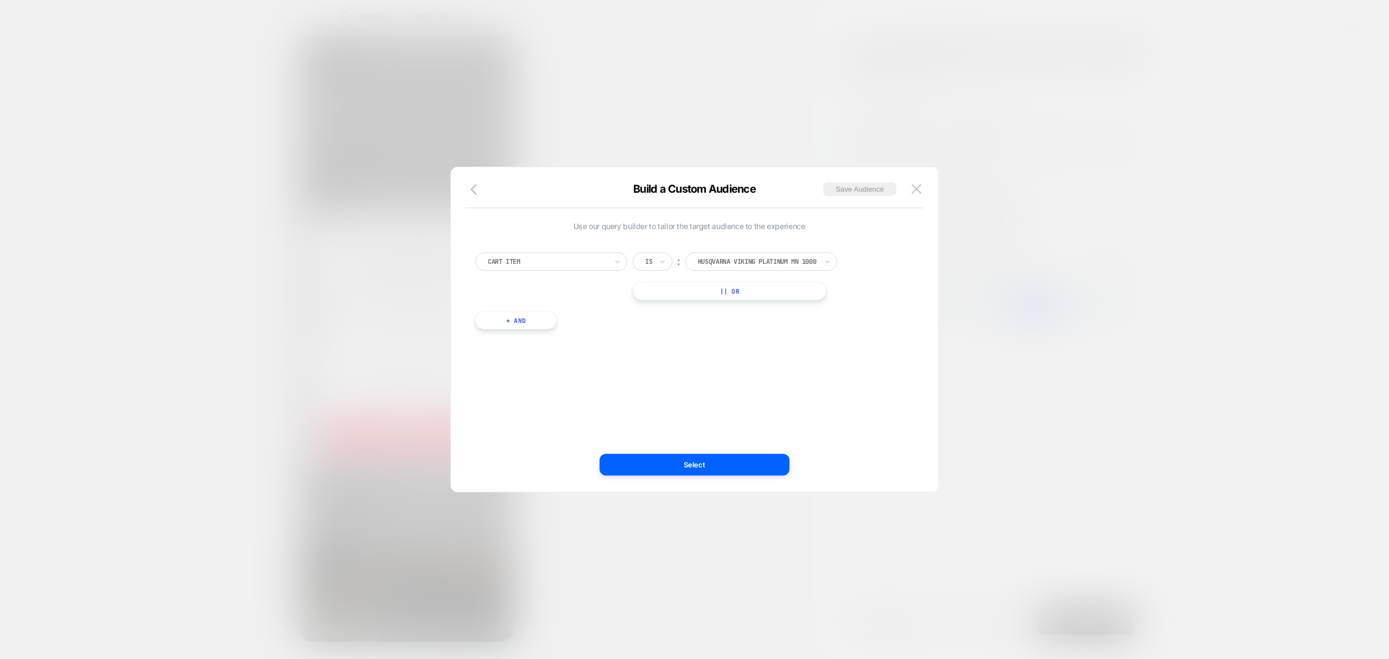
click at [607, 260] on div at bounding box center [547, 262] width 119 height 10
type input "***"
click at [761, 342] on div "Use our query builder to tailor the target audience to the experience Cart Item…" at bounding box center [689, 329] width 455 height 281
click at [916, 187] on img at bounding box center [916, 188] width 10 height 9
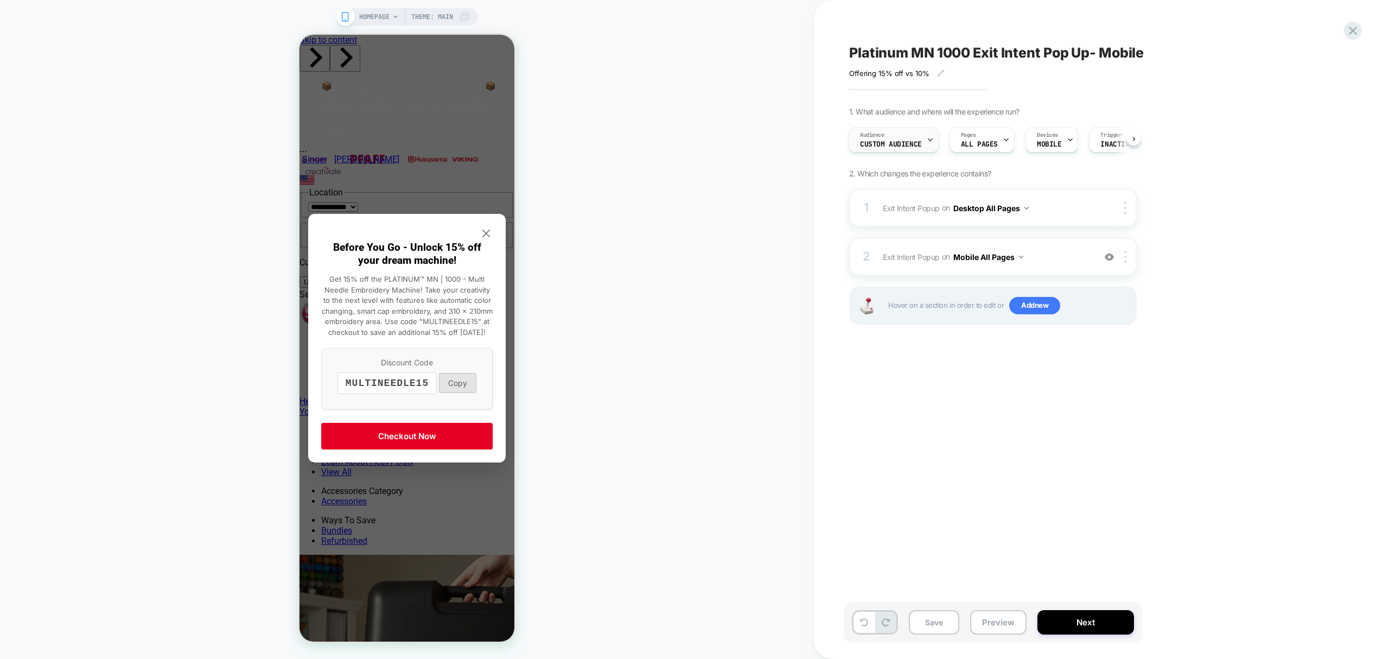
click at [907, 141] on span "Custom Audience" at bounding box center [891, 145] width 62 height 8
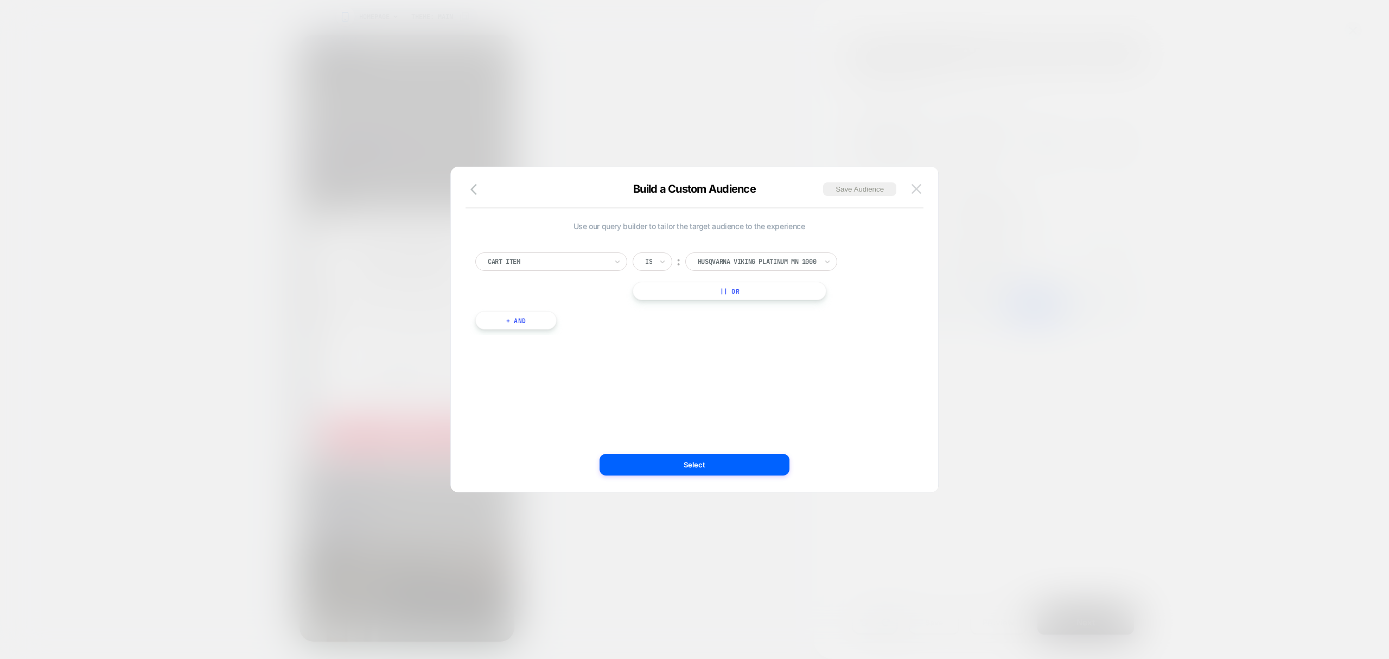
click at [915, 184] on img at bounding box center [916, 188] width 10 height 9
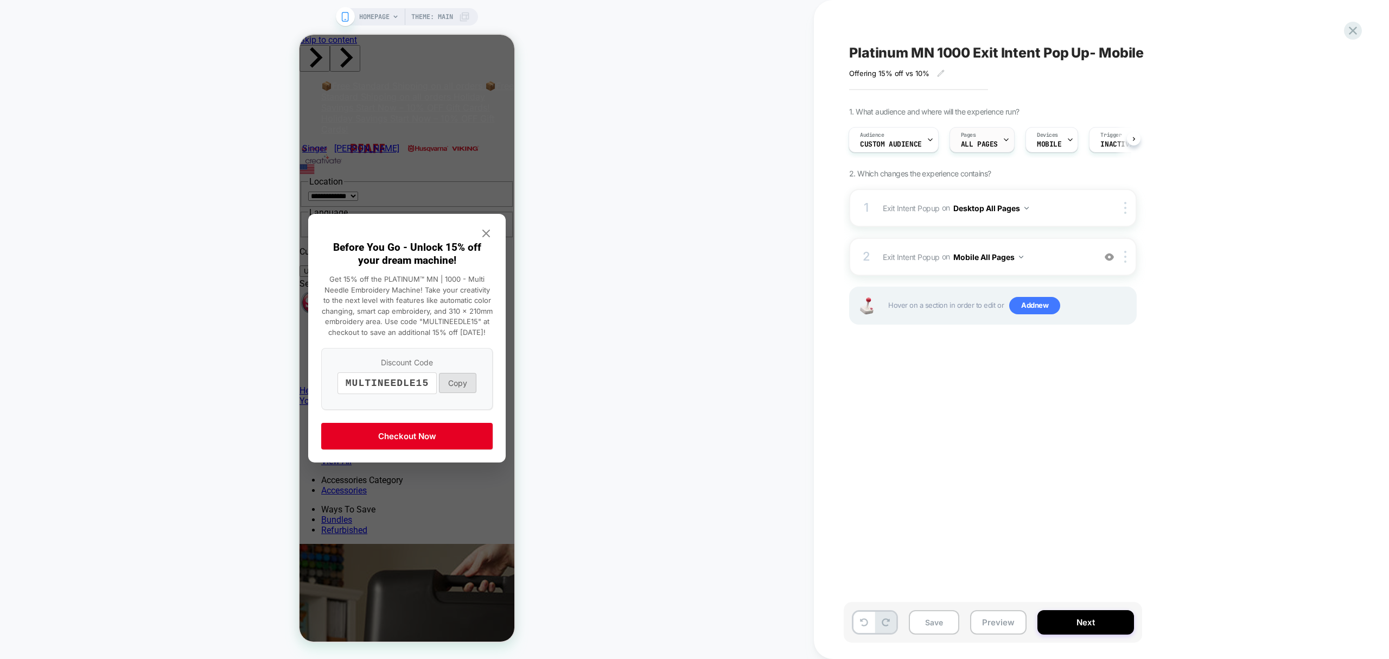
click at [977, 142] on span "ALL PAGES" at bounding box center [979, 145] width 37 height 8
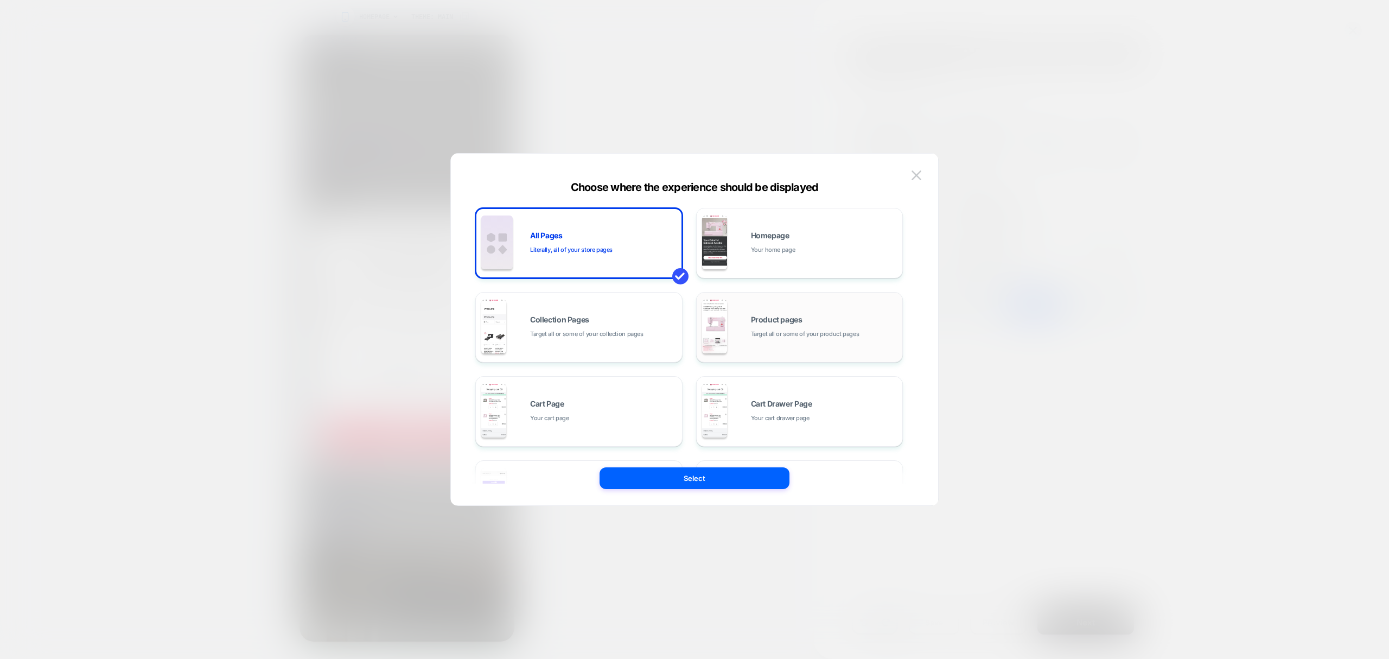
click at [782, 318] on span "Product pages" at bounding box center [777, 320] width 52 height 8
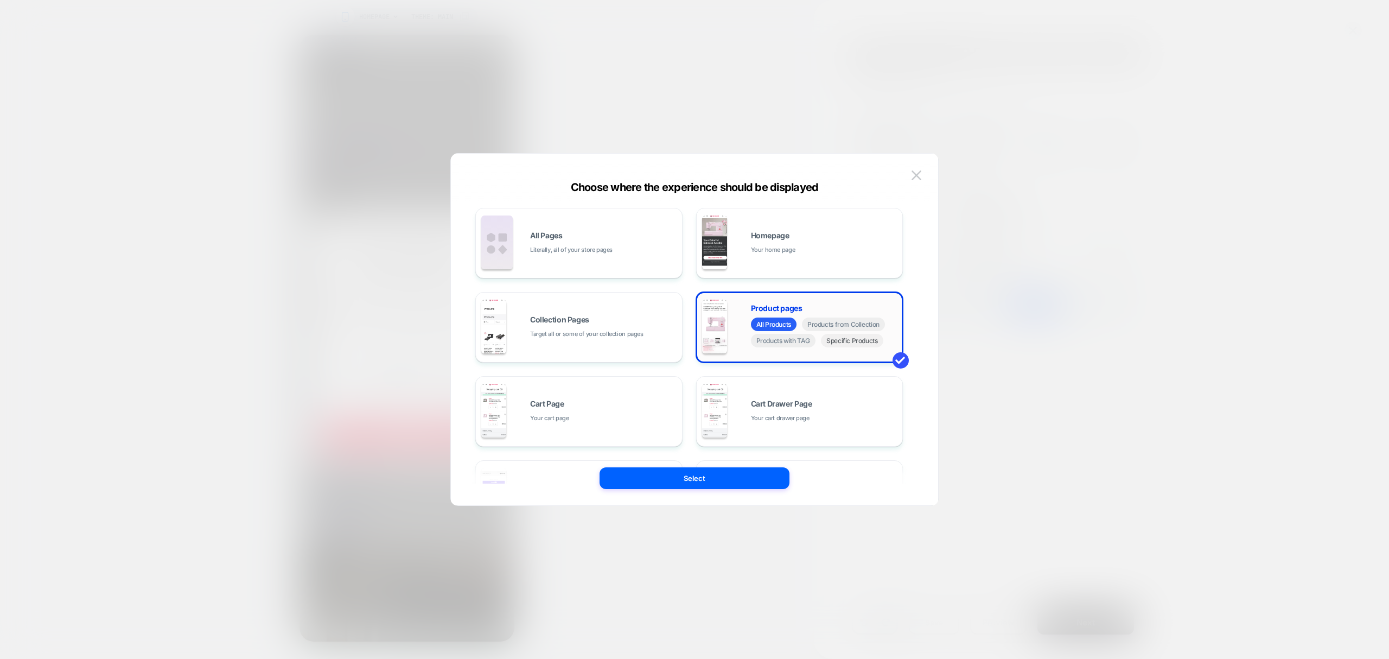
click at [851, 343] on span "Specific Products" at bounding box center [852, 341] width 62 height 14
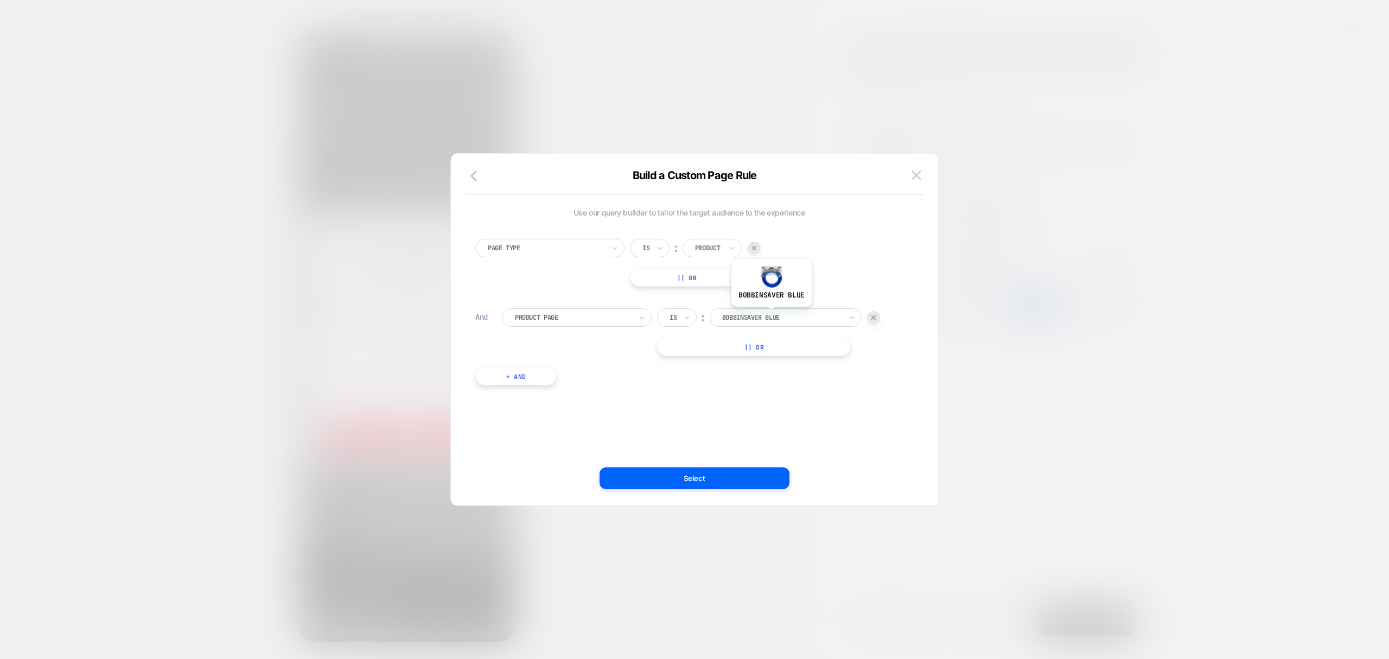
click at [771, 315] on div at bounding box center [781, 318] width 119 height 10
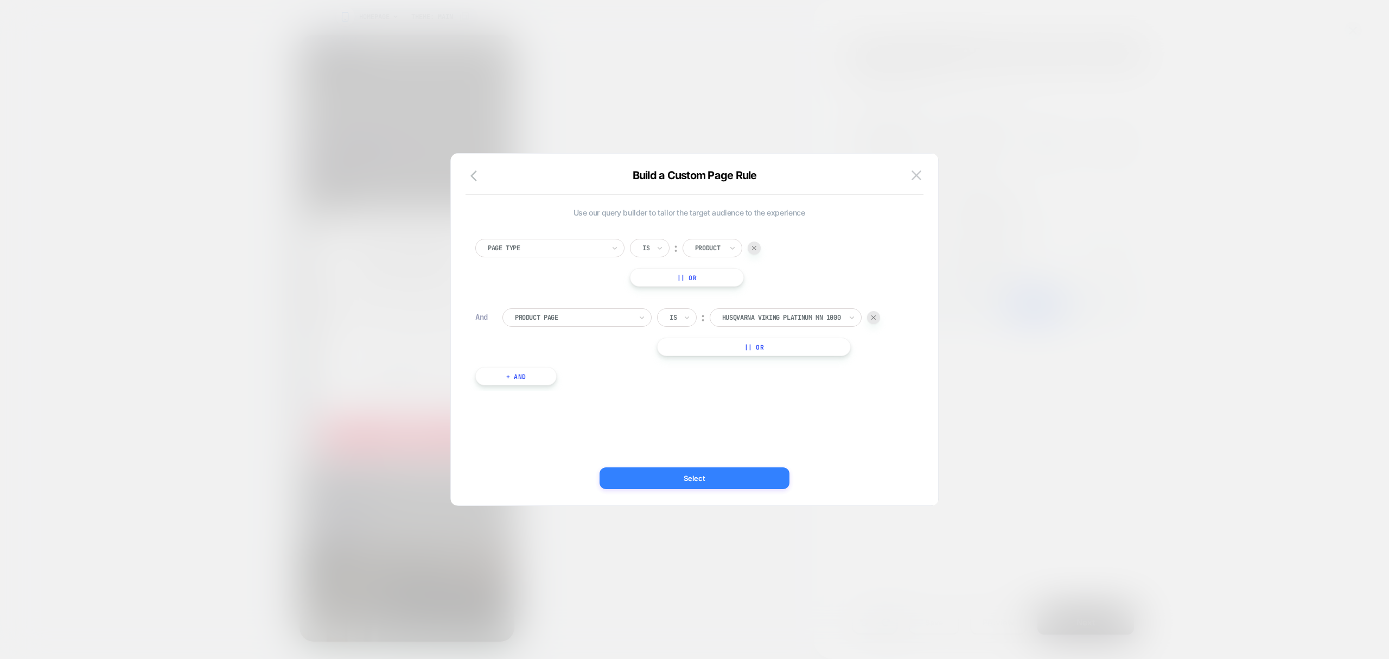
click at [706, 477] on button "Select" at bounding box center [695, 478] width 190 height 22
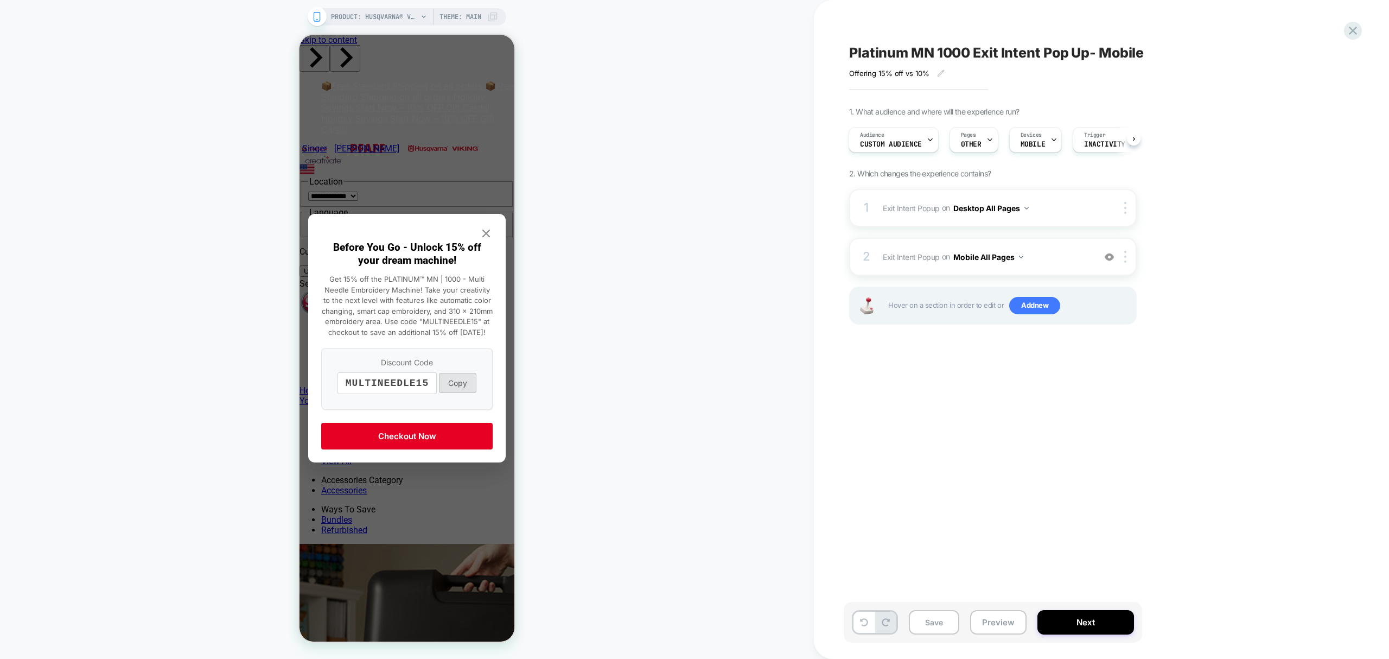
scroll to position [0, 1]
click at [1033, 139] on div "Devices MOBILE" at bounding box center [1032, 139] width 46 height 24
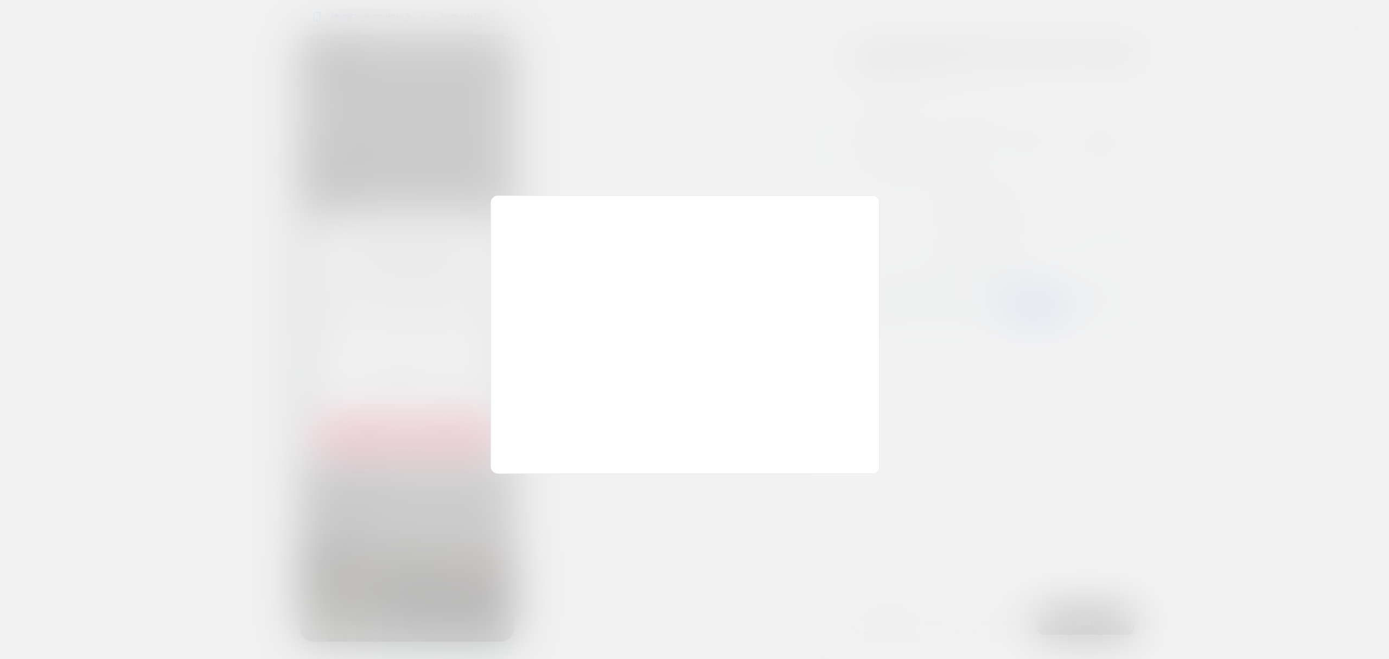
scroll to position [0, 2]
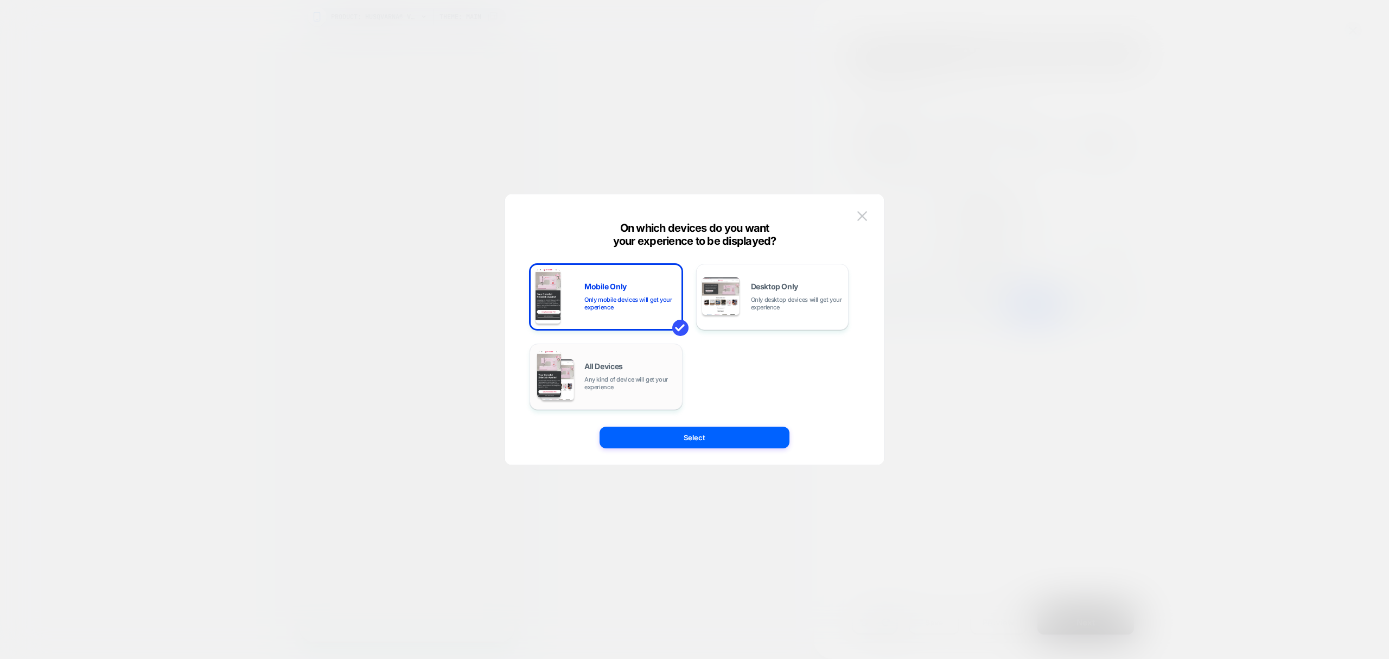
click at [608, 394] on div "All Devices Any kind of device will get your experience" at bounding box center [605, 376] width 141 height 55
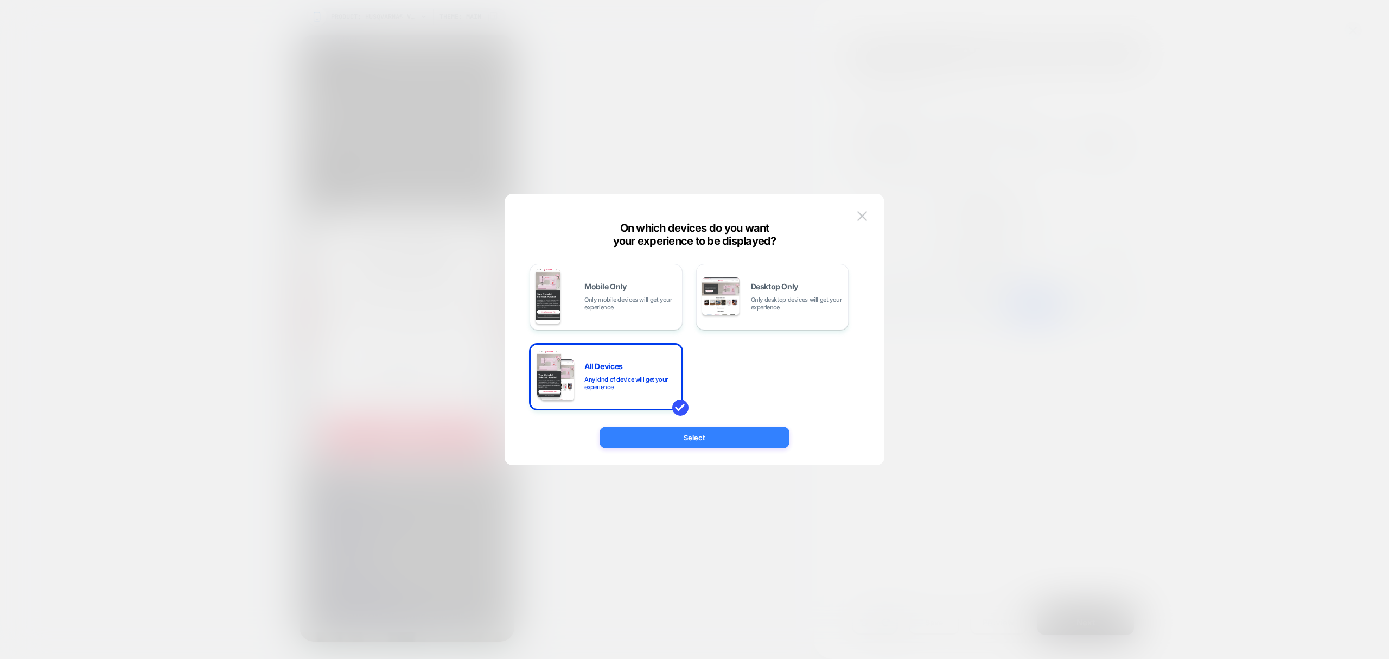
click at [686, 433] on button "Select" at bounding box center [695, 437] width 190 height 22
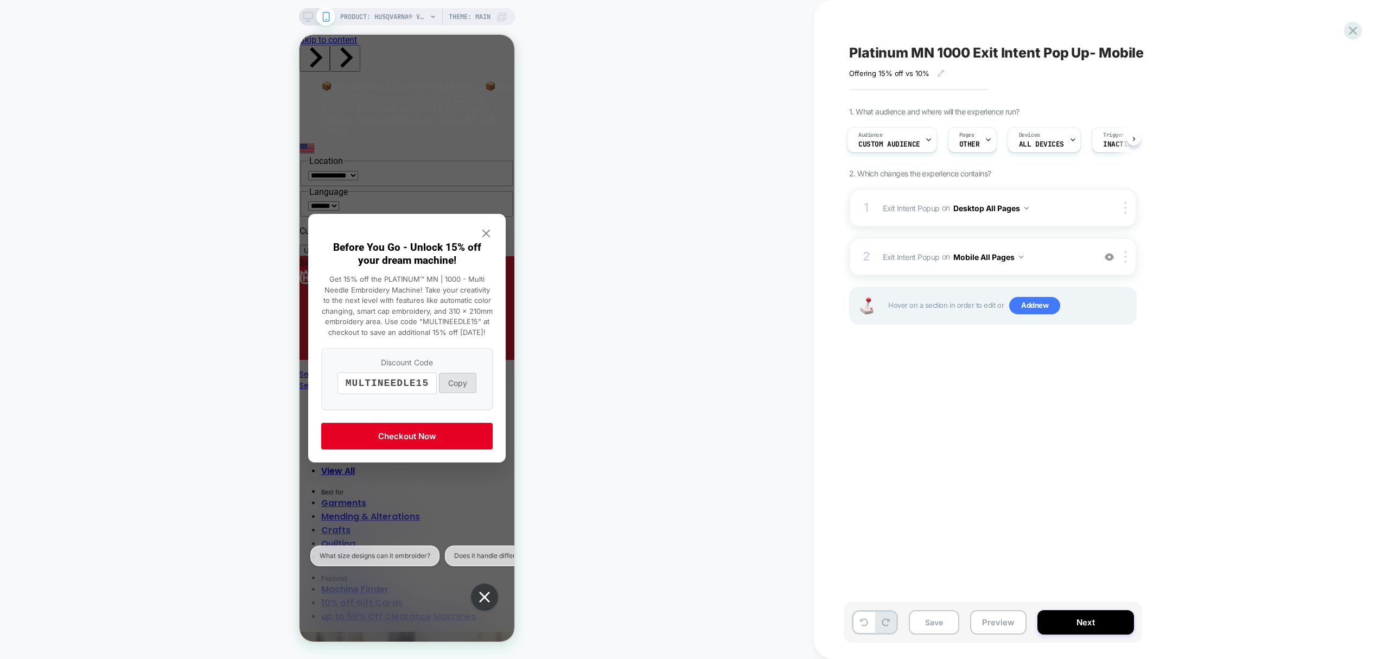
scroll to position [0, 0]
click at [1109, 136] on span "Trigger" at bounding box center [1113, 135] width 21 height 8
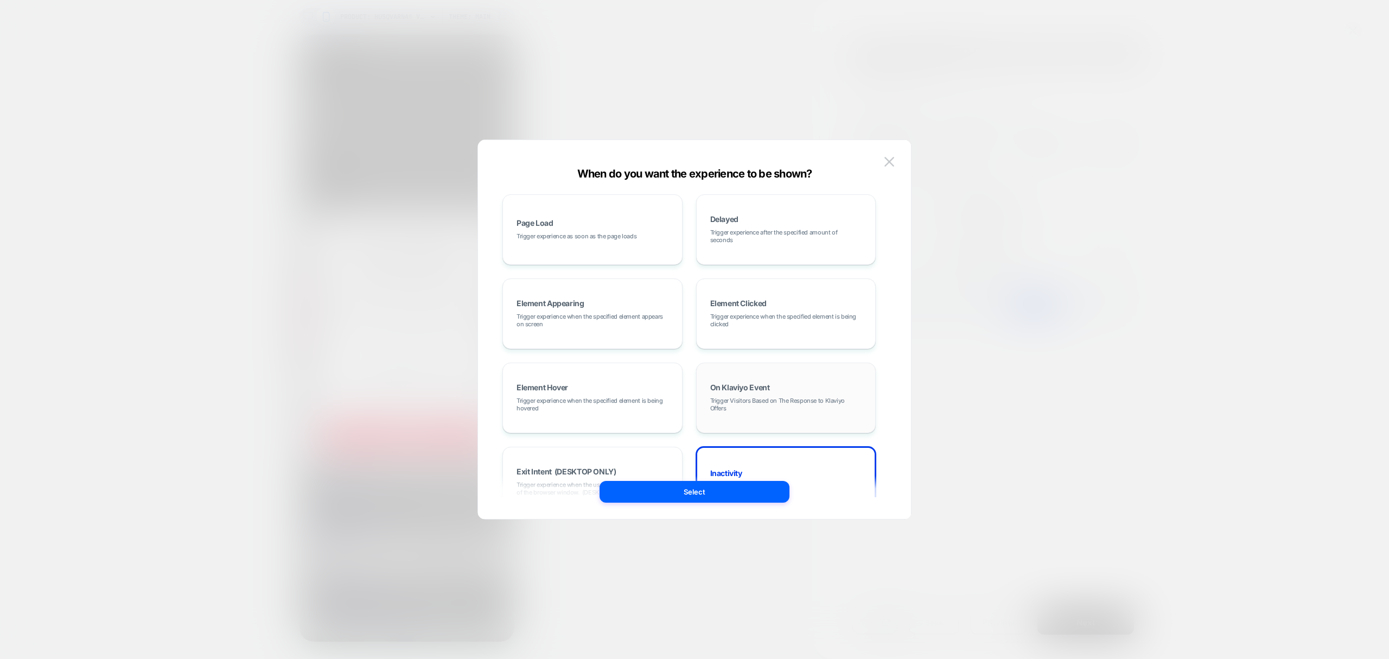
scroll to position [137, 0]
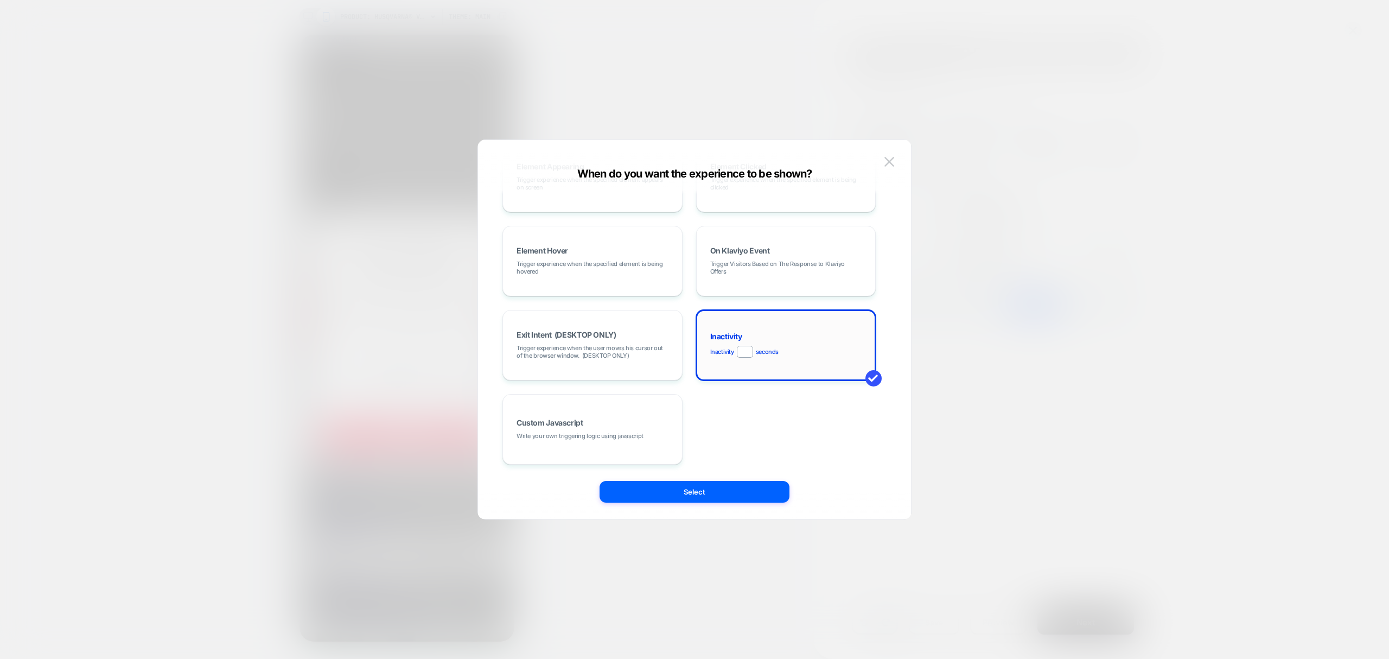
click at [747, 354] on input "*" at bounding box center [745, 352] width 16 height 12
click at [747, 354] on input "number" at bounding box center [745, 352] width 16 height 12
type input "**"
click at [732, 484] on button "Select" at bounding box center [695, 492] width 190 height 22
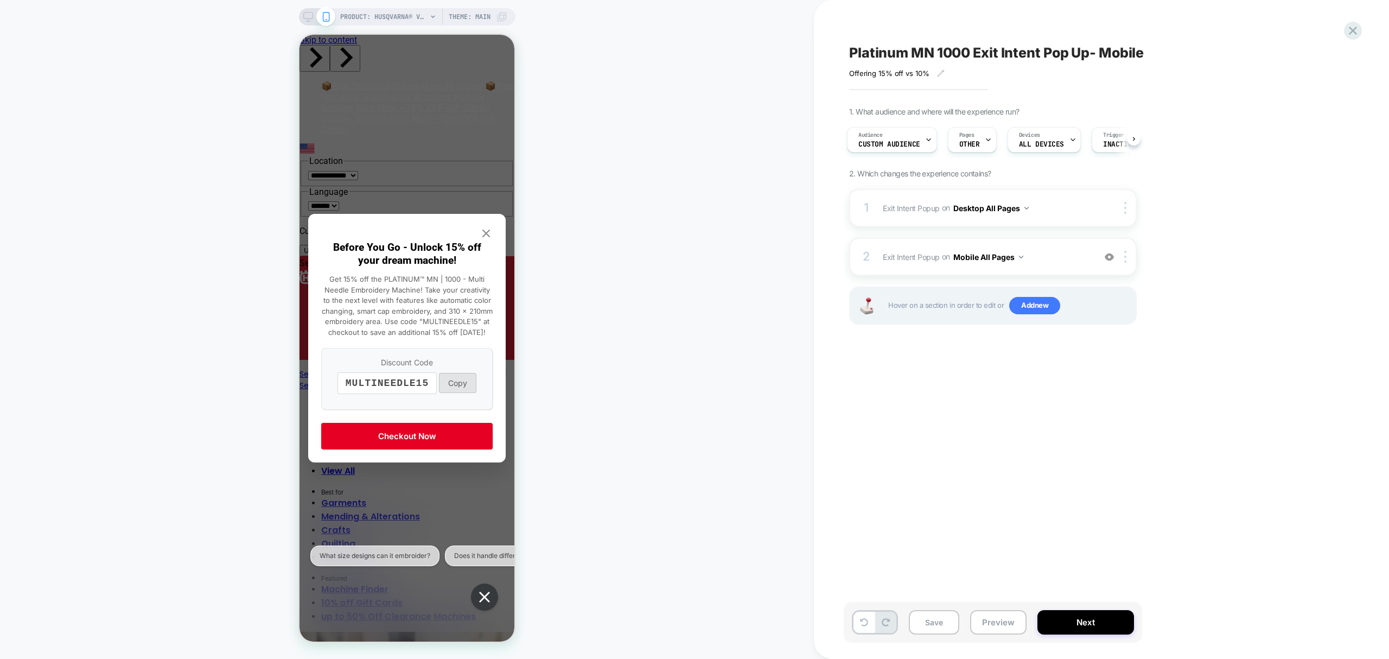
click at [302, 16] on div "PRODUCT: HUSQVARNA® VIKING® PLATINUM™ MN | 1000 - Multi Needle Embroidery Machi…" at bounding box center [407, 16] width 216 height 17
click at [305, 18] on icon at bounding box center [308, 17] width 10 height 10
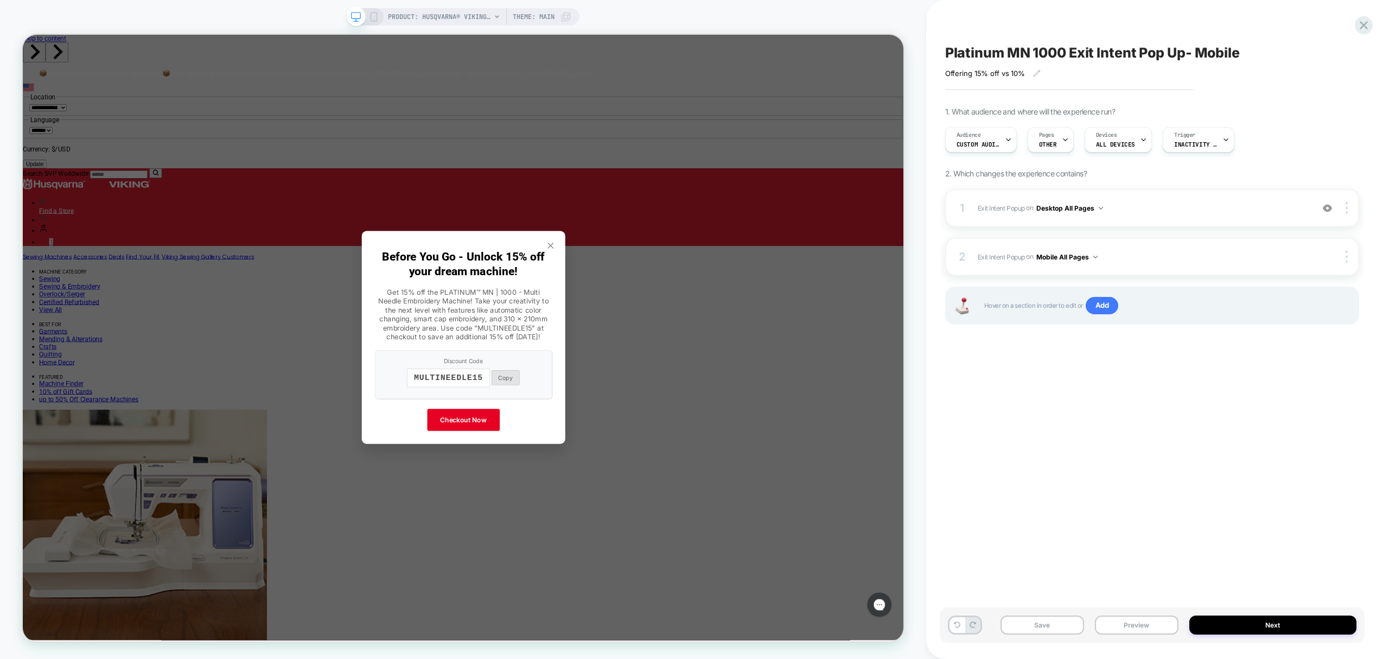
click at [1247, 51] on div "Platinum MN 1000 Exit Intent Pop Up- Mobile" at bounding box center [1152, 52] width 414 height 16
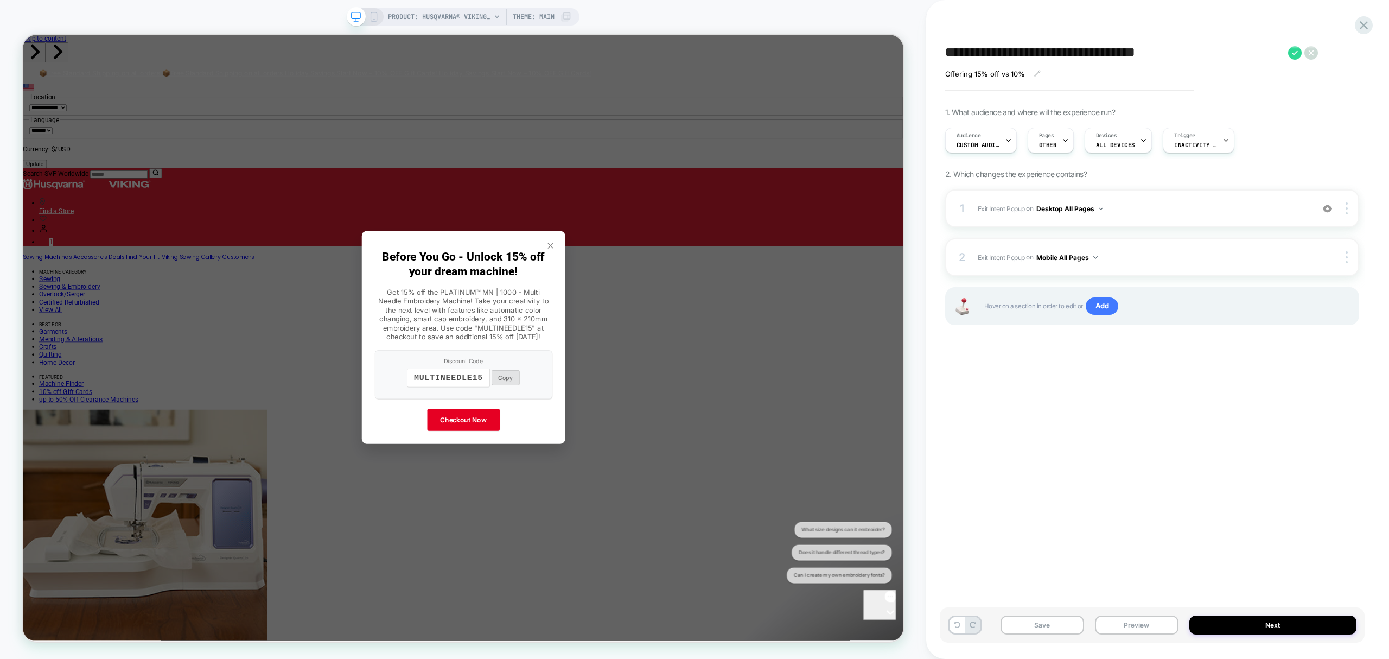
drag, startPoint x: 1140, startPoint y: 54, endPoint x: 1068, endPoint y: 39, distance: 73.7
click at [1068, 39] on div "**********" at bounding box center [1152, 329] width 425 height 637
type textarea "**********"
click at [1221, 59] on icon at bounding box center [1220, 53] width 14 height 14
click at [1035, 629] on button "Save" at bounding box center [1042, 624] width 84 height 19
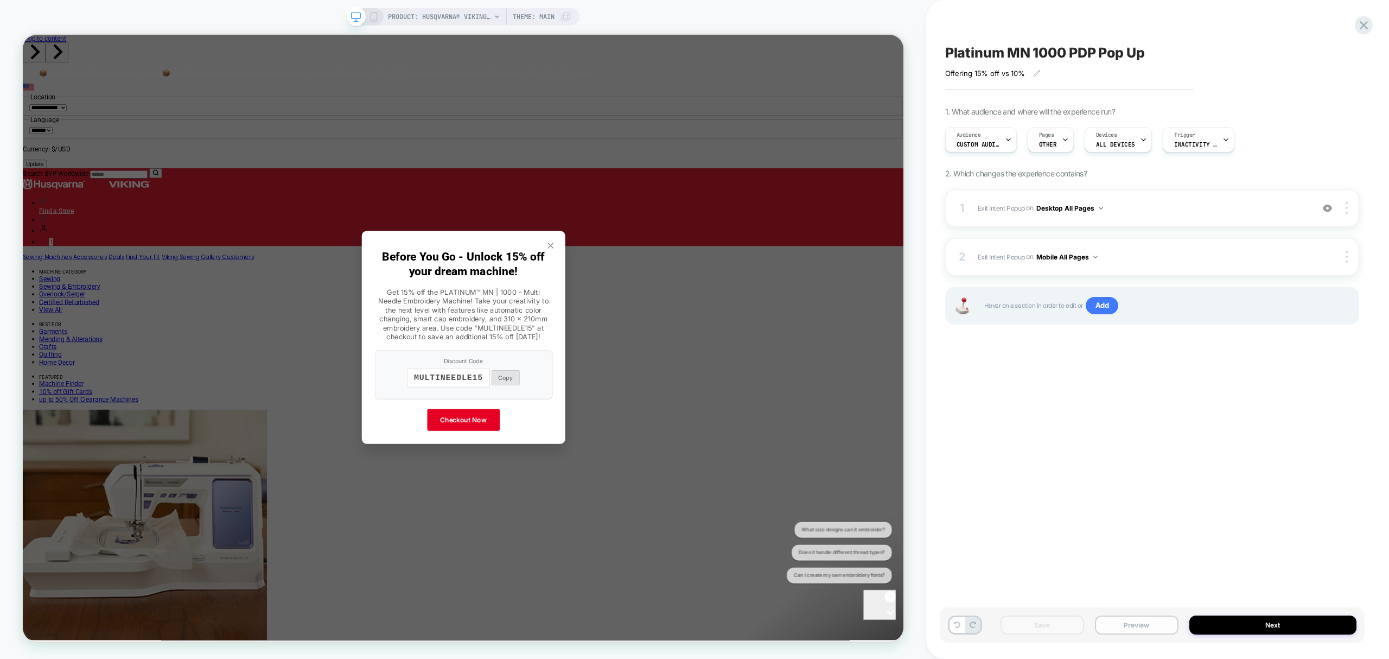
click at [1111, 624] on button "Preview" at bounding box center [1137, 624] width 84 height 19
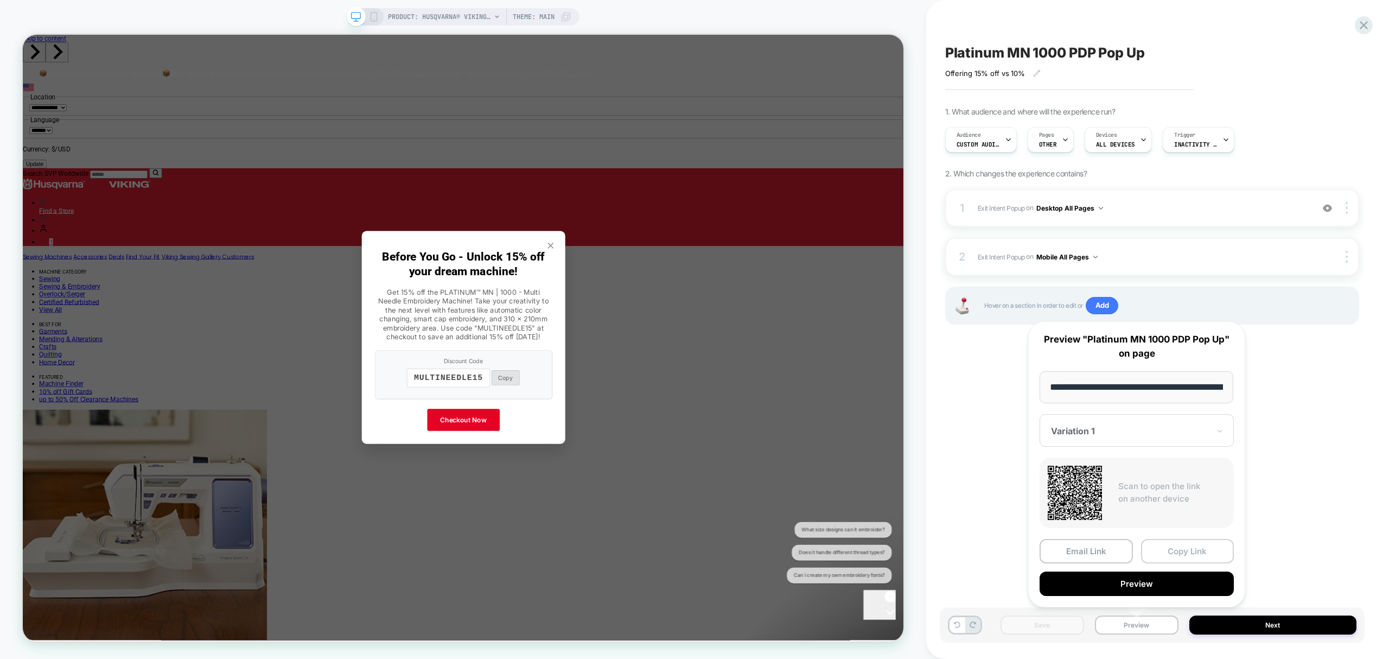
click at [1195, 543] on button "Copy Link" at bounding box center [1187, 551] width 93 height 24
